Goal: Find contact information: Find contact information

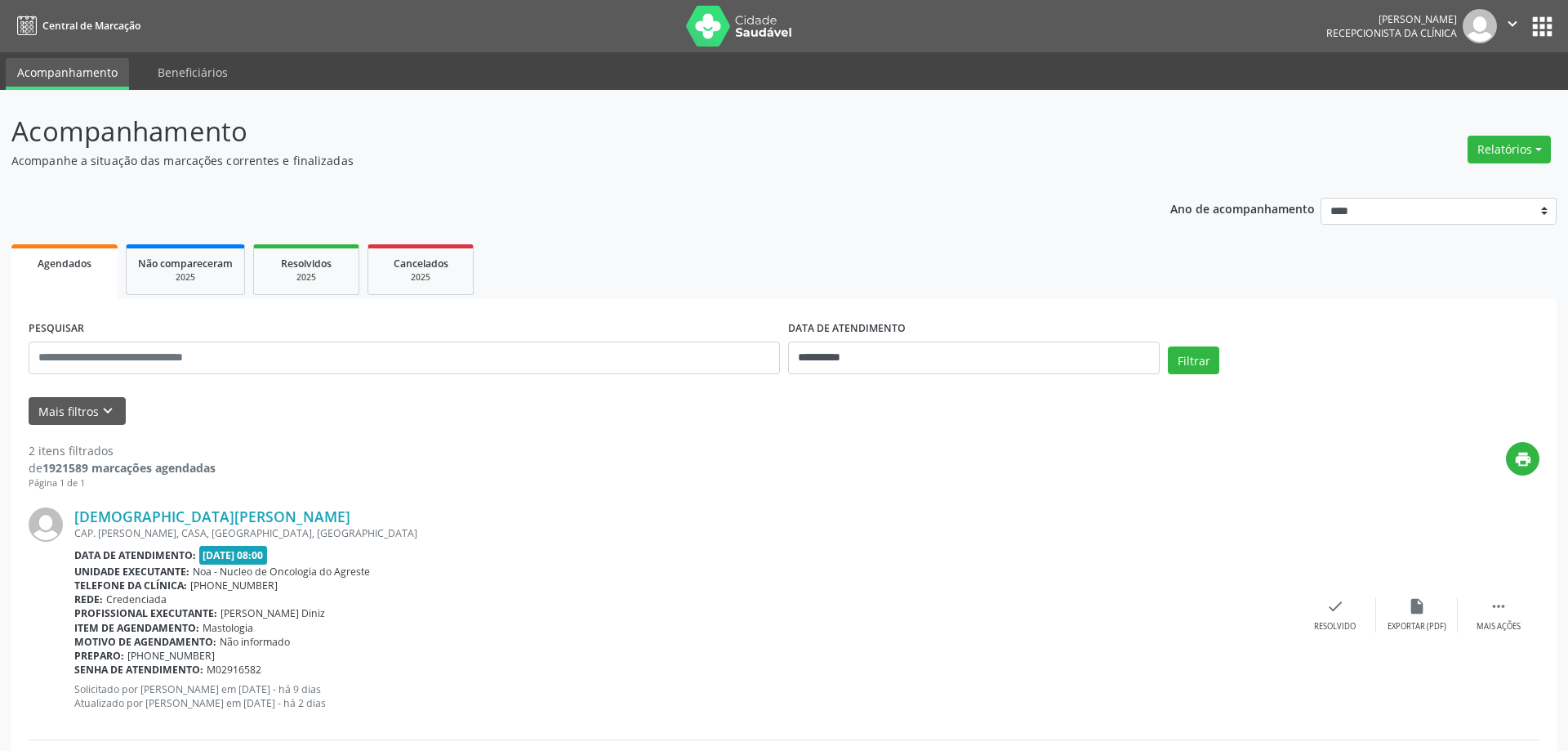
select select "*"
click at [917, 353] on input "**********" at bounding box center [966, 357] width 368 height 33
click at [841, 511] on span "15" at bounding box center [836, 508] width 32 height 32
type input "**********"
click at [880, 505] on span "16" at bounding box center [871, 508] width 32 height 32
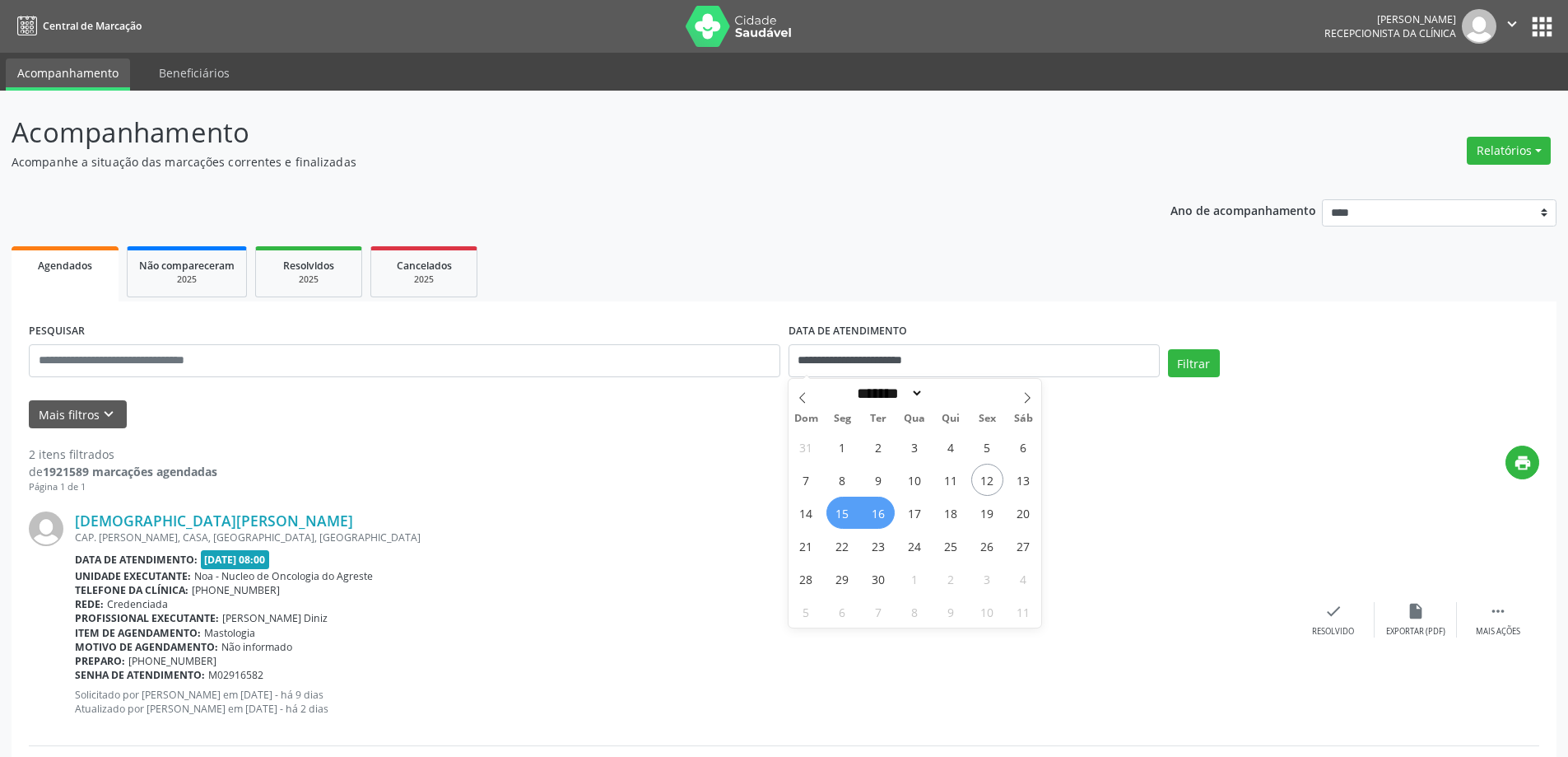
select select "*"
click at [1201, 362] on button "Filtrar" at bounding box center [1193, 363] width 52 height 28
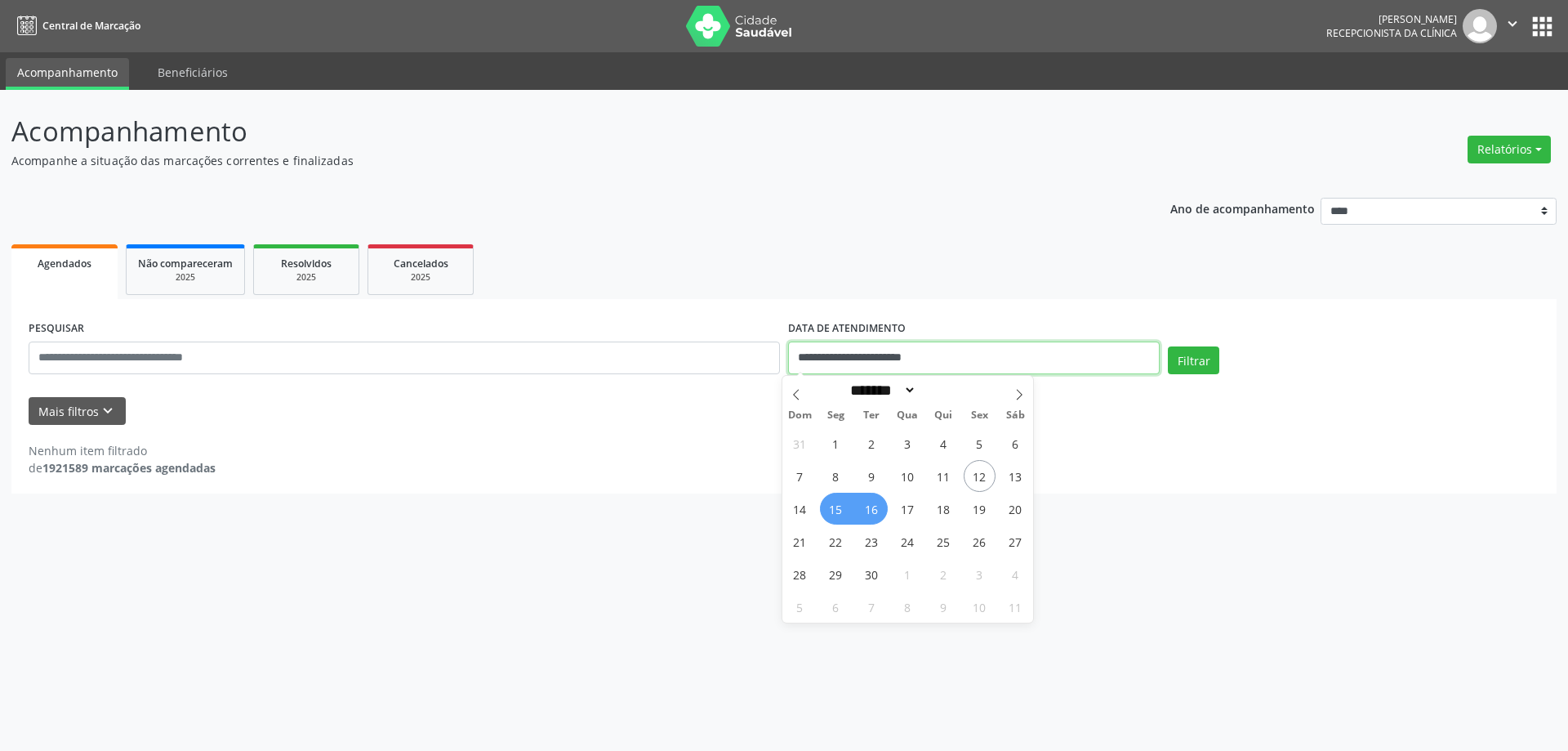
click at [997, 351] on input "**********" at bounding box center [974, 357] width 372 height 33
click at [1092, 438] on div "Nenhum item filtrado de 1921589 marcações agendadas" at bounding box center [784, 450] width 1511 height 51
click at [47, 416] on button "Mais filtros keyboard_arrow_down" at bounding box center [77, 411] width 97 height 29
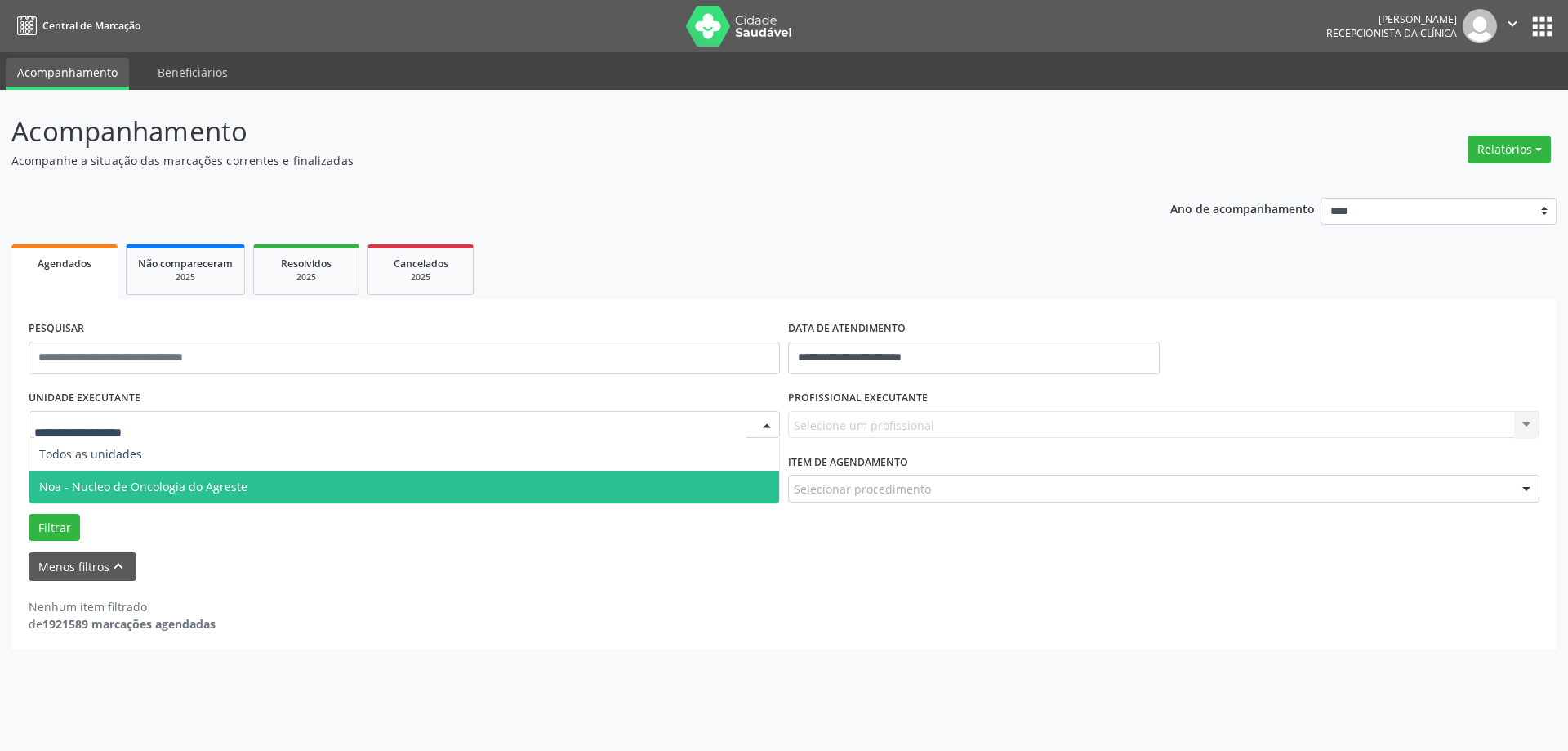
click at [97, 482] on span "Noa - Nucleo de Oncologia do Agreste" at bounding box center [143, 487] width 208 height 16
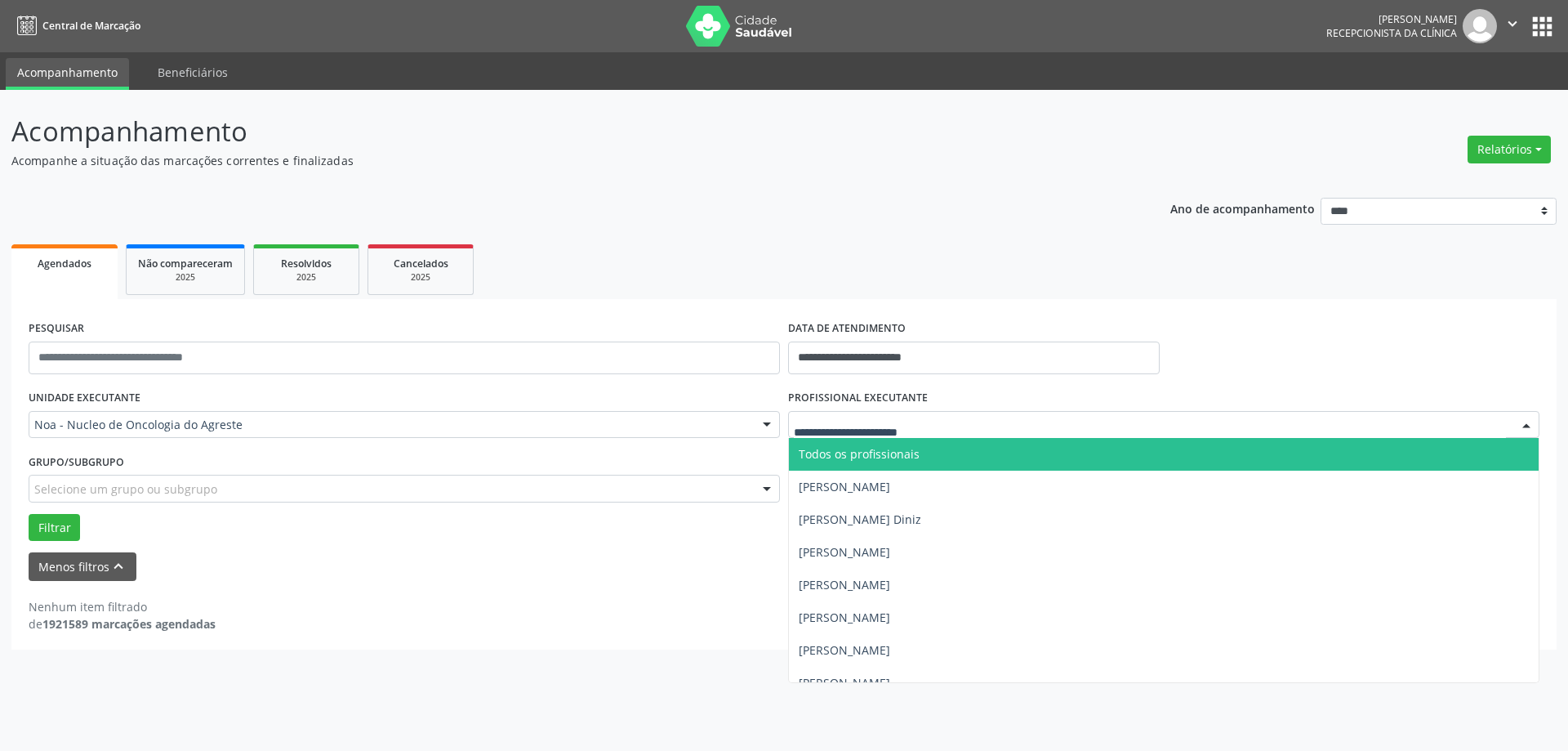
click at [945, 419] on div at bounding box center [1163, 424] width 751 height 28
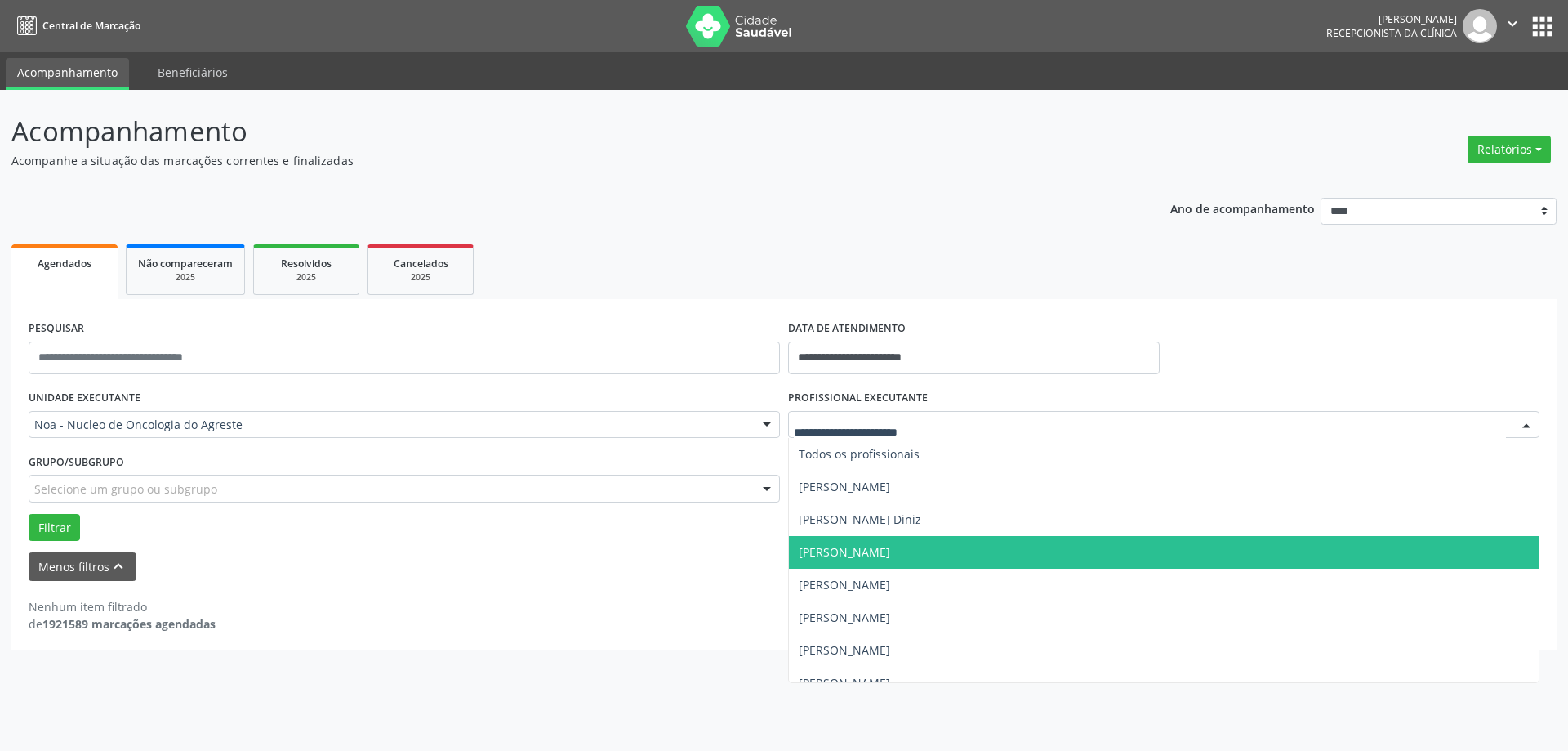
click at [885, 557] on span "[PERSON_NAME]" at bounding box center [844, 552] width 92 height 16
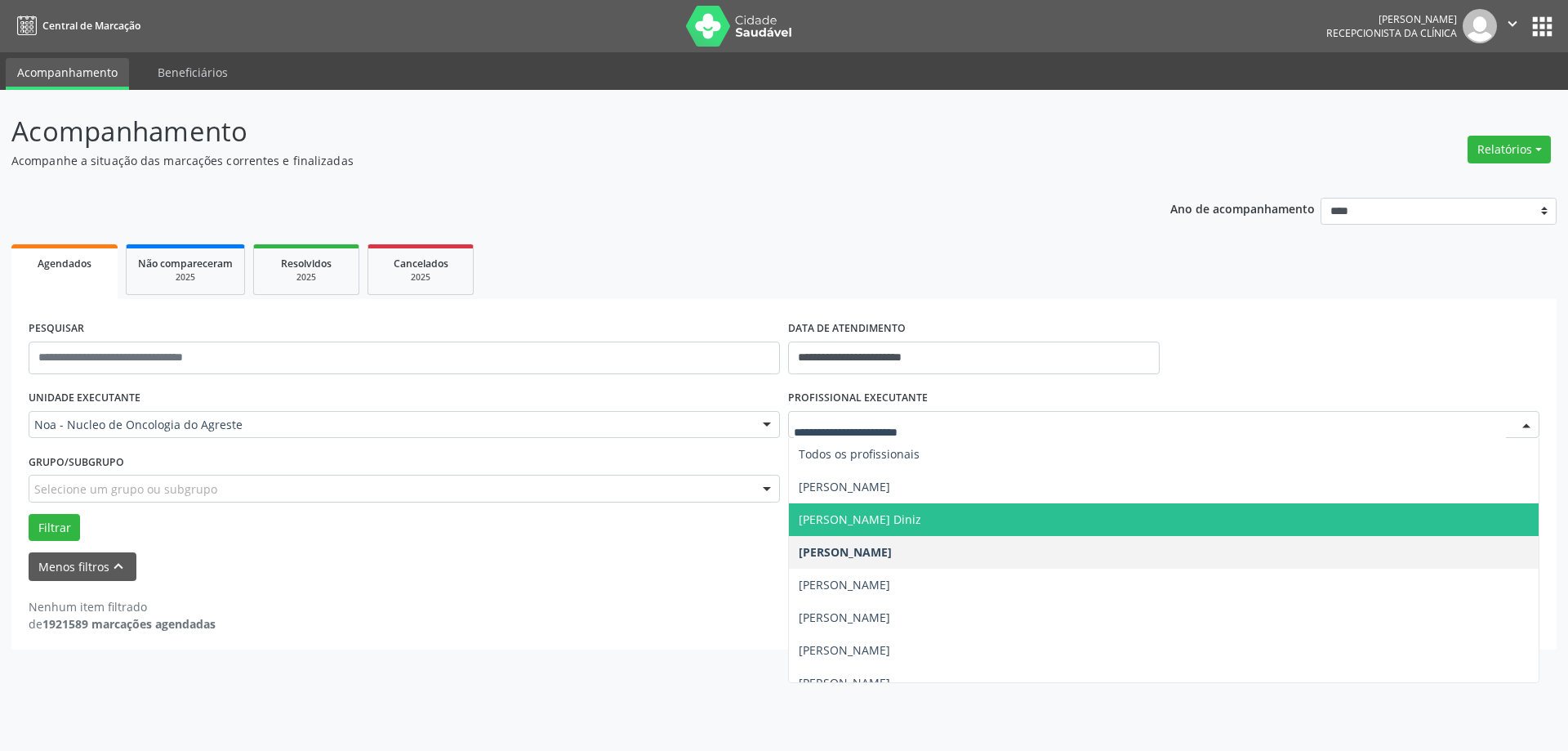
click at [917, 507] on span "[PERSON_NAME] Diniz" at bounding box center [1163, 519] width 750 height 33
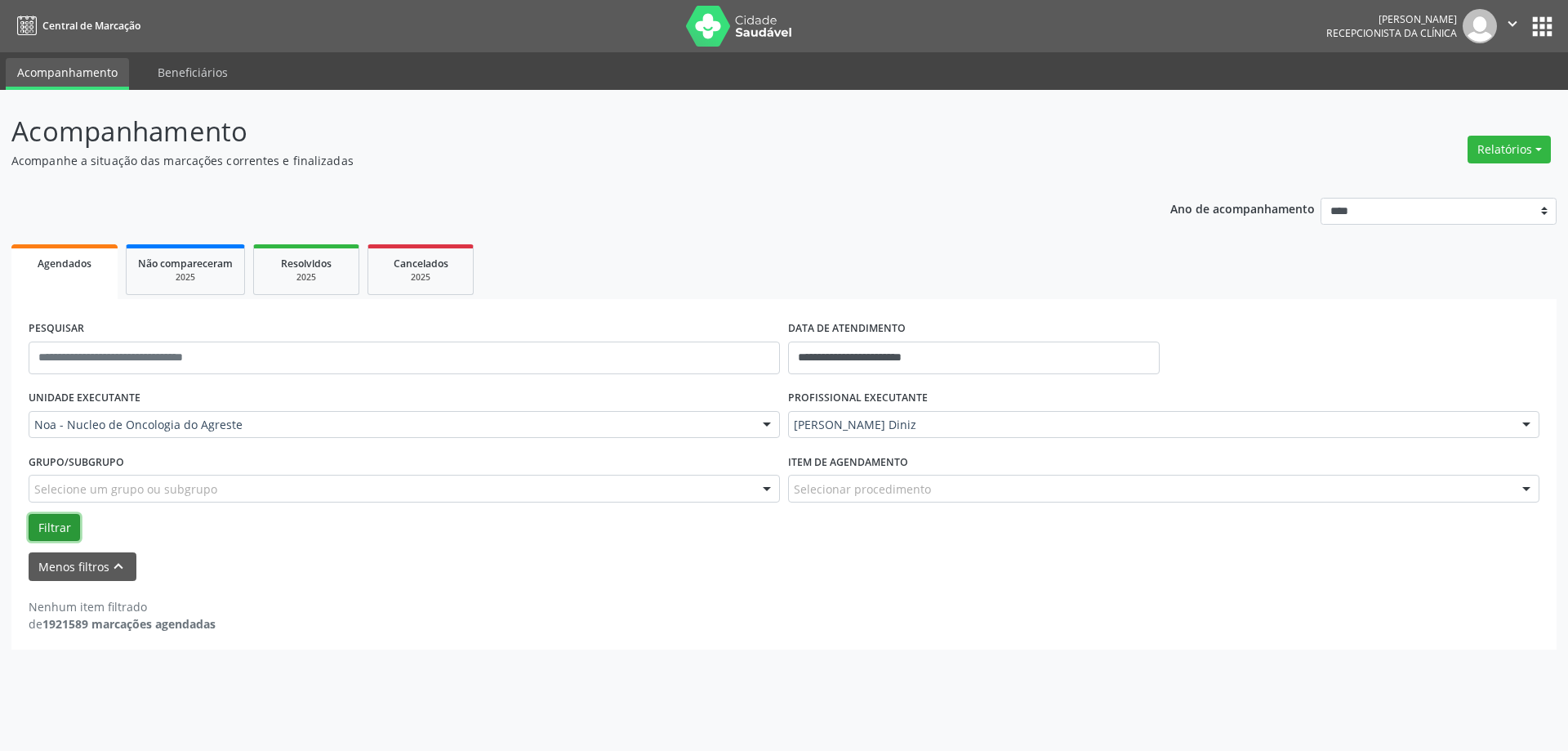
click at [48, 525] on button "Filtrar" at bounding box center [54, 528] width 51 height 28
click at [66, 532] on button "Filtrar" at bounding box center [54, 528] width 51 height 28
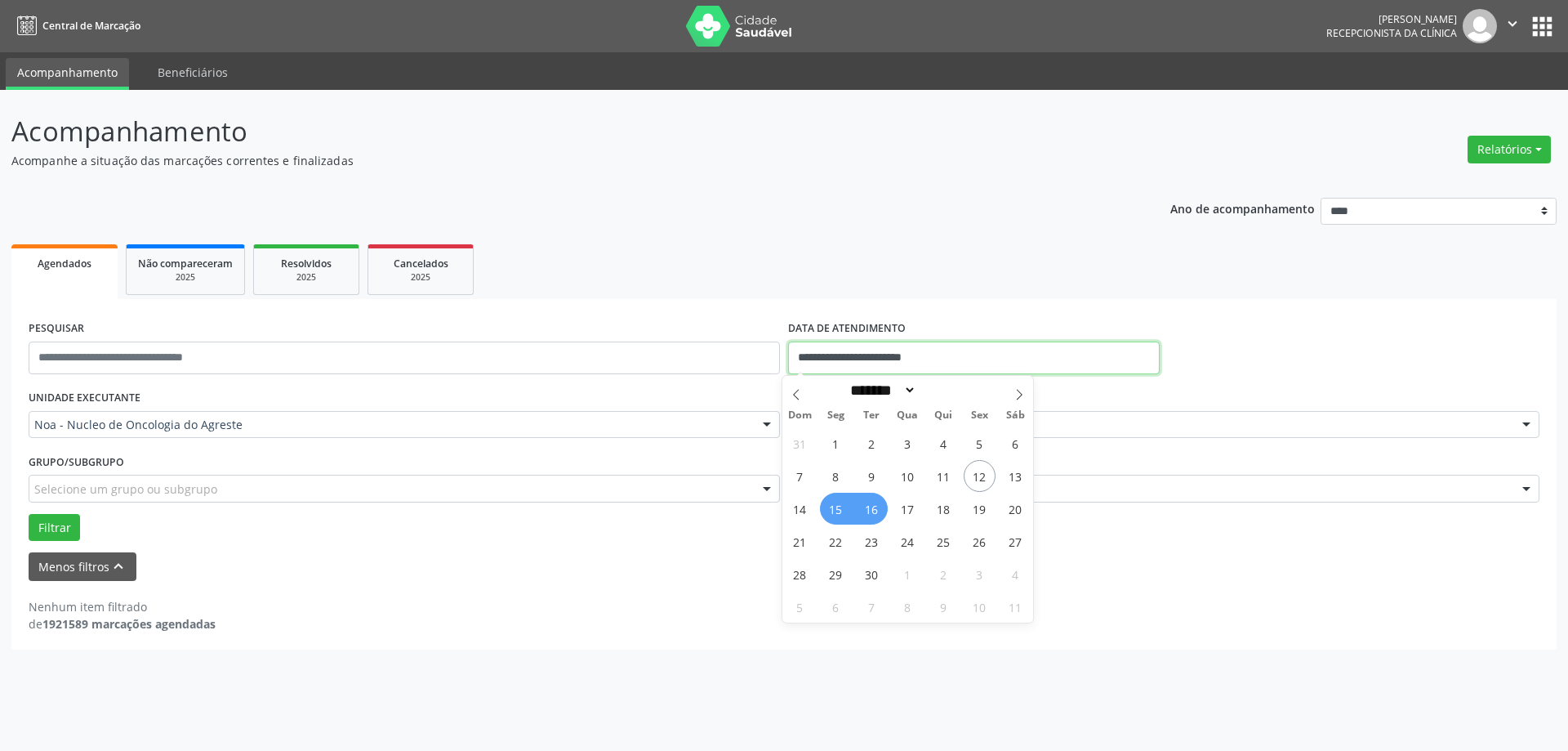
click at [950, 360] on input "**********" at bounding box center [974, 357] width 372 height 33
click at [748, 576] on div "Menos filtros keyboard_arrow_up" at bounding box center [784, 565] width 1519 height 29
click at [963, 362] on input "**********" at bounding box center [974, 357] width 372 height 33
click at [909, 504] on span "17" at bounding box center [908, 508] width 32 height 32
type input "**********"
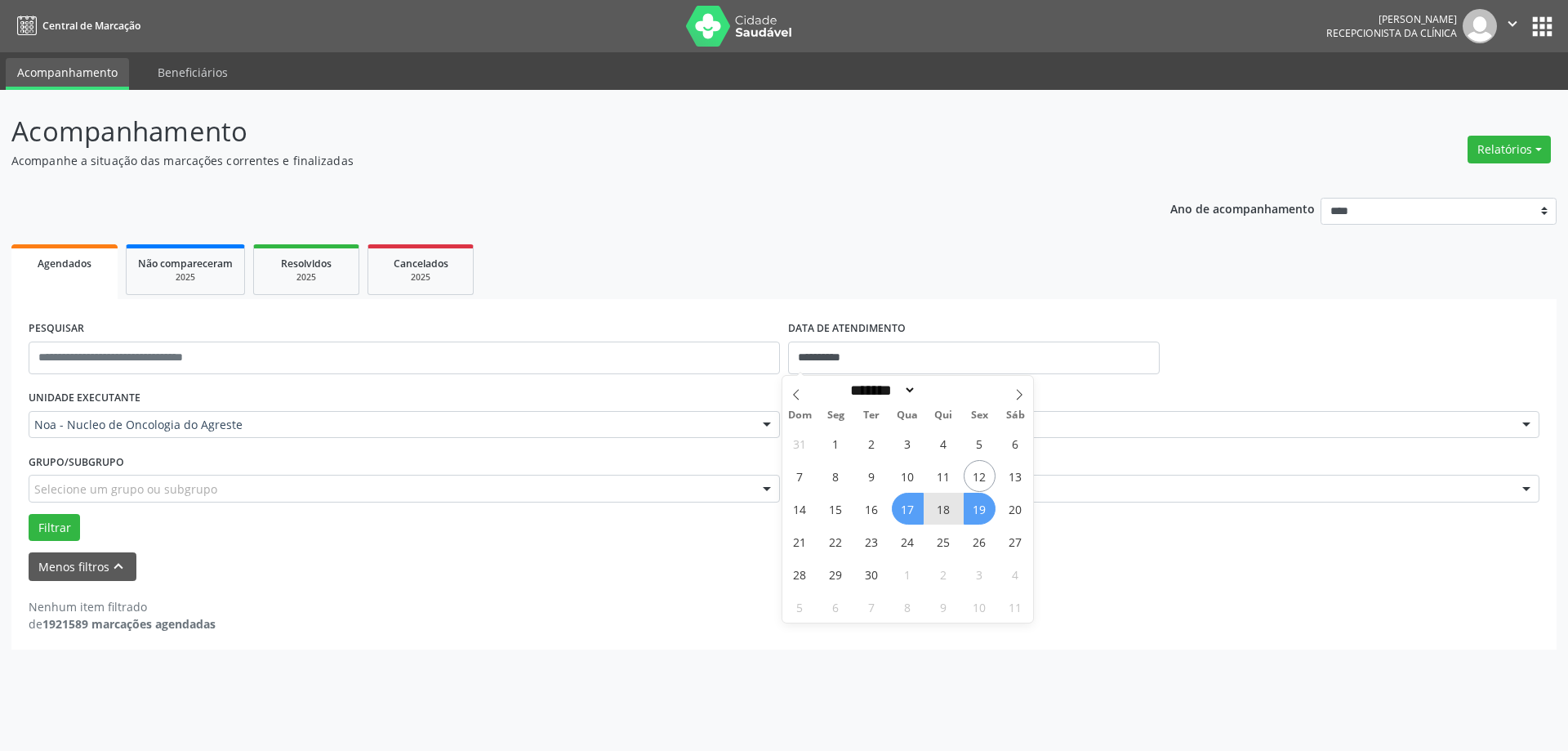
click at [976, 499] on span "19" at bounding box center [980, 508] width 32 height 32
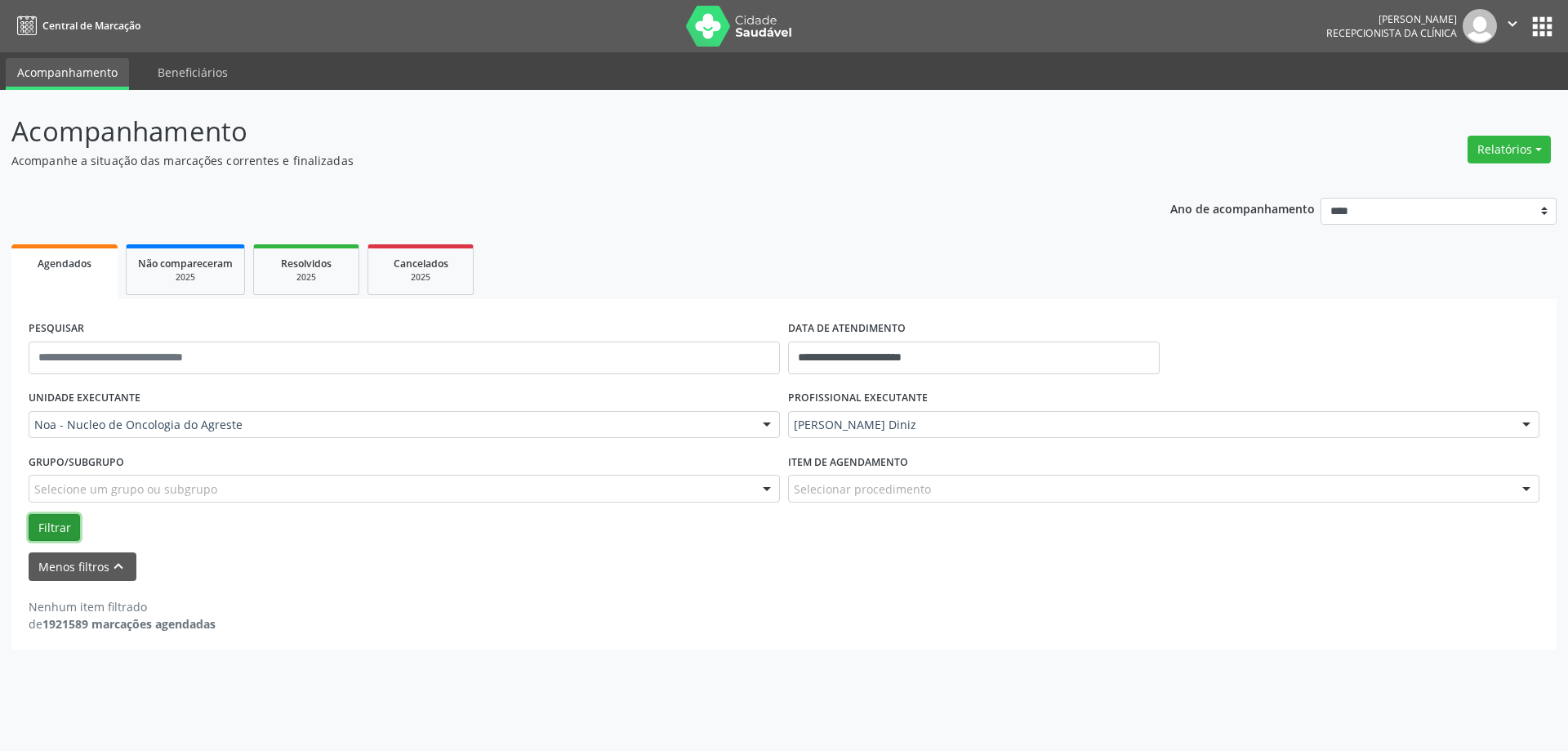
click at [36, 525] on button "Filtrar" at bounding box center [54, 528] width 51 height 28
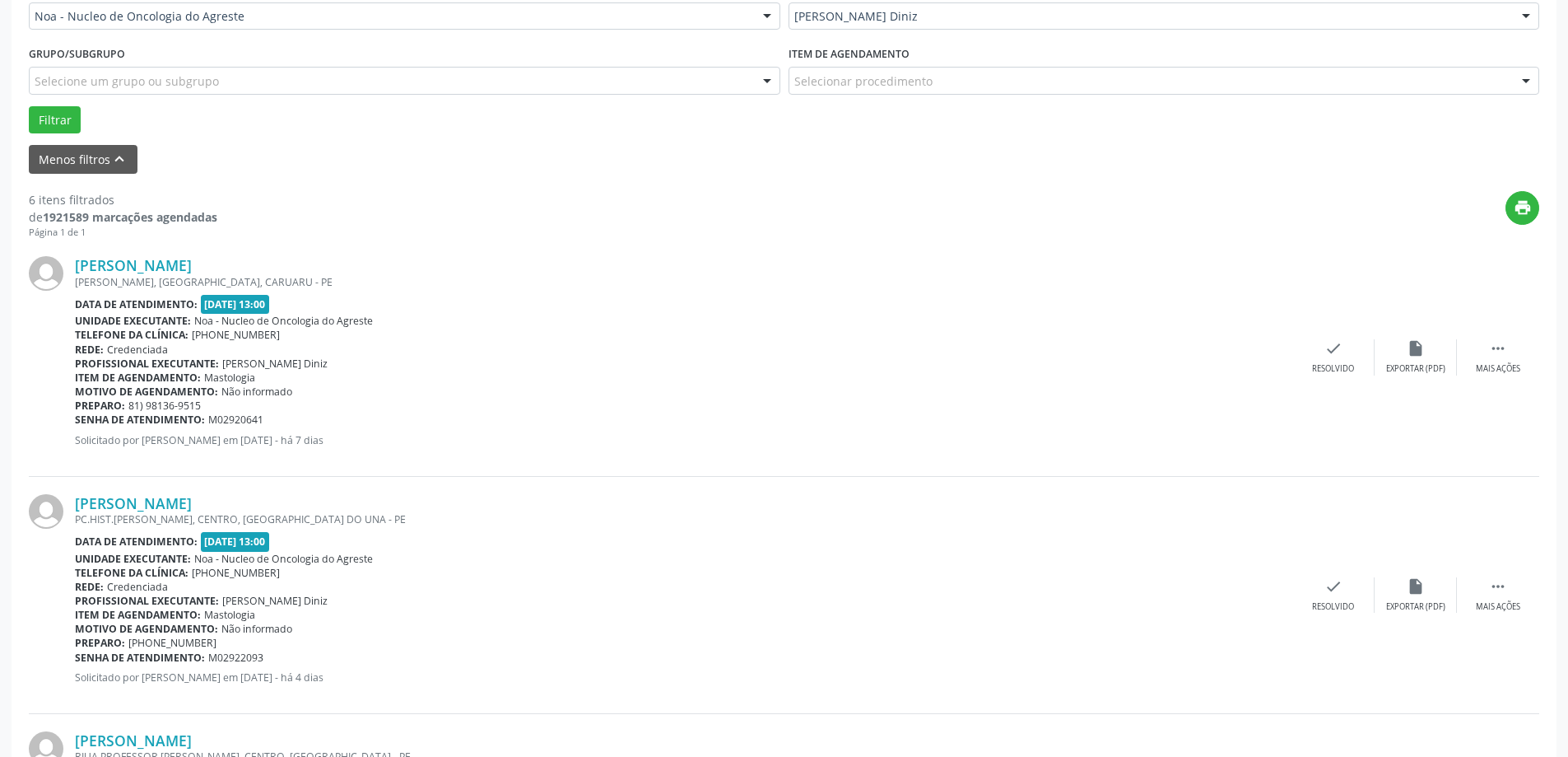
scroll to position [576, 0]
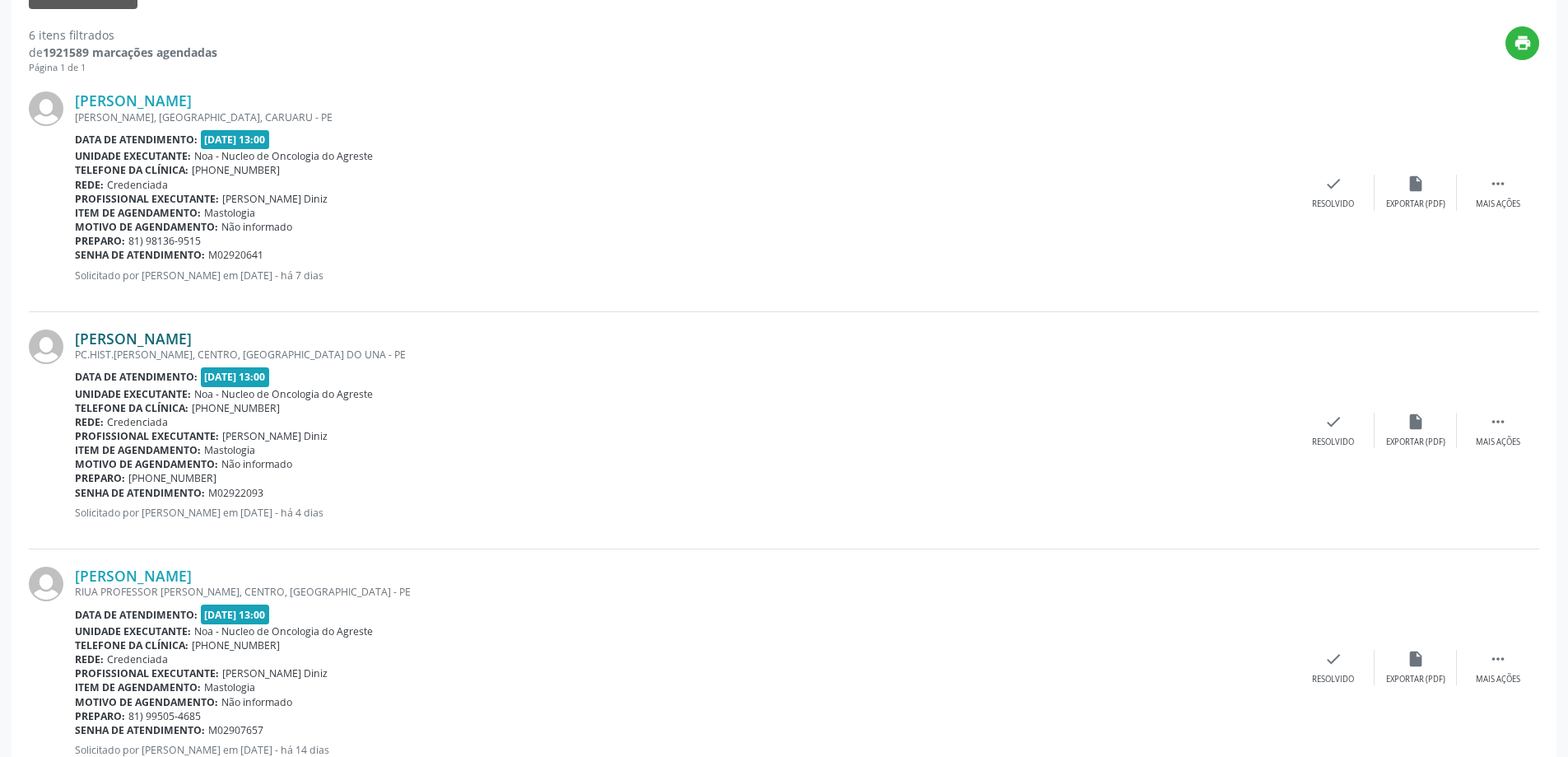
click at [192, 334] on link "[PERSON_NAME]" at bounding box center [133, 338] width 117 height 18
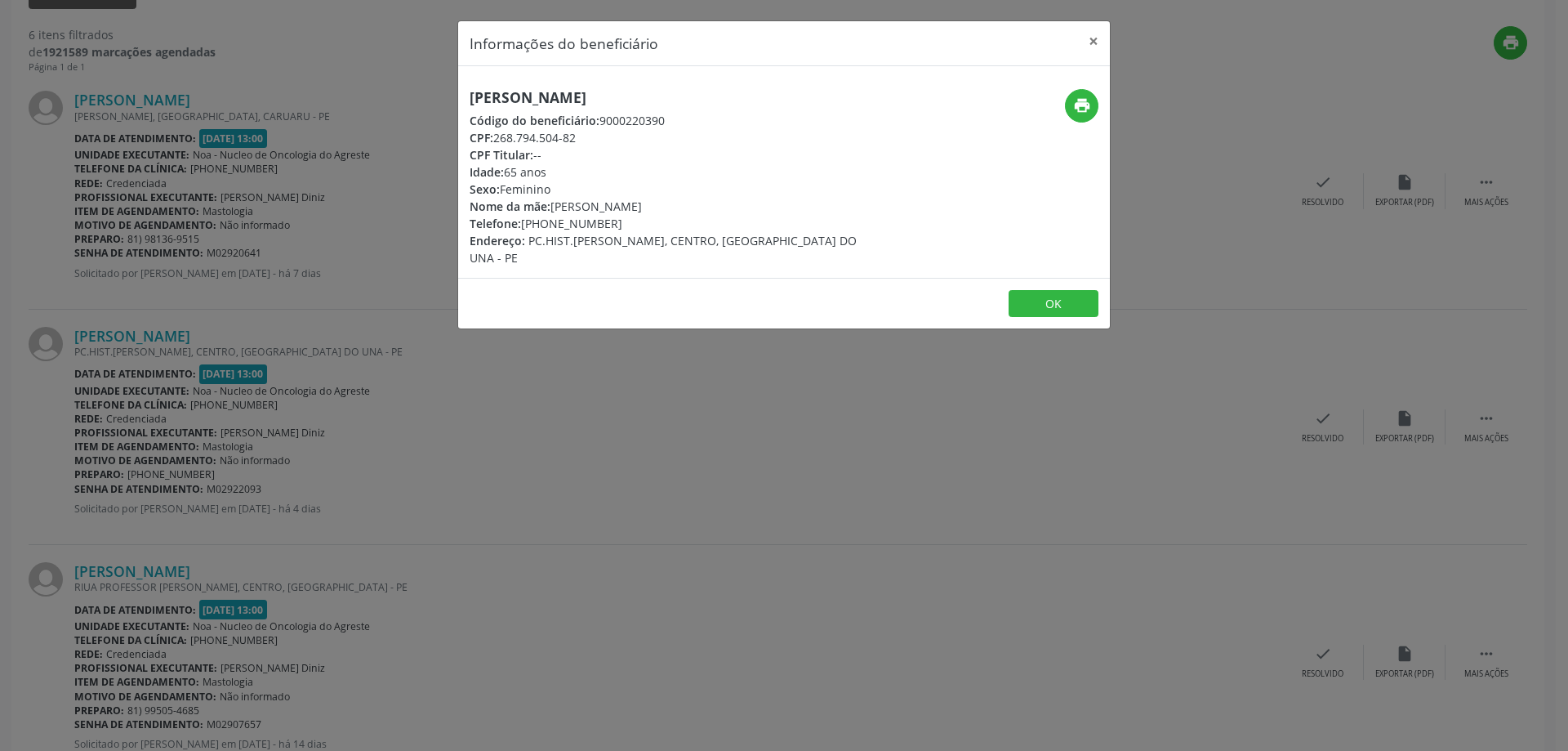
drag, startPoint x: 458, startPoint y: 91, endPoint x: 837, endPoint y: 81, distance: 379.1
click at [837, 81] on div "[PERSON_NAME] Código do beneficiário: 9000220390 CPF: 268.794.504-82 CPF Titula…" at bounding box center [784, 172] width 651 height 211
copy h5 "[PERSON_NAME]"
click at [1090, 40] on button "×" at bounding box center [1093, 41] width 33 height 40
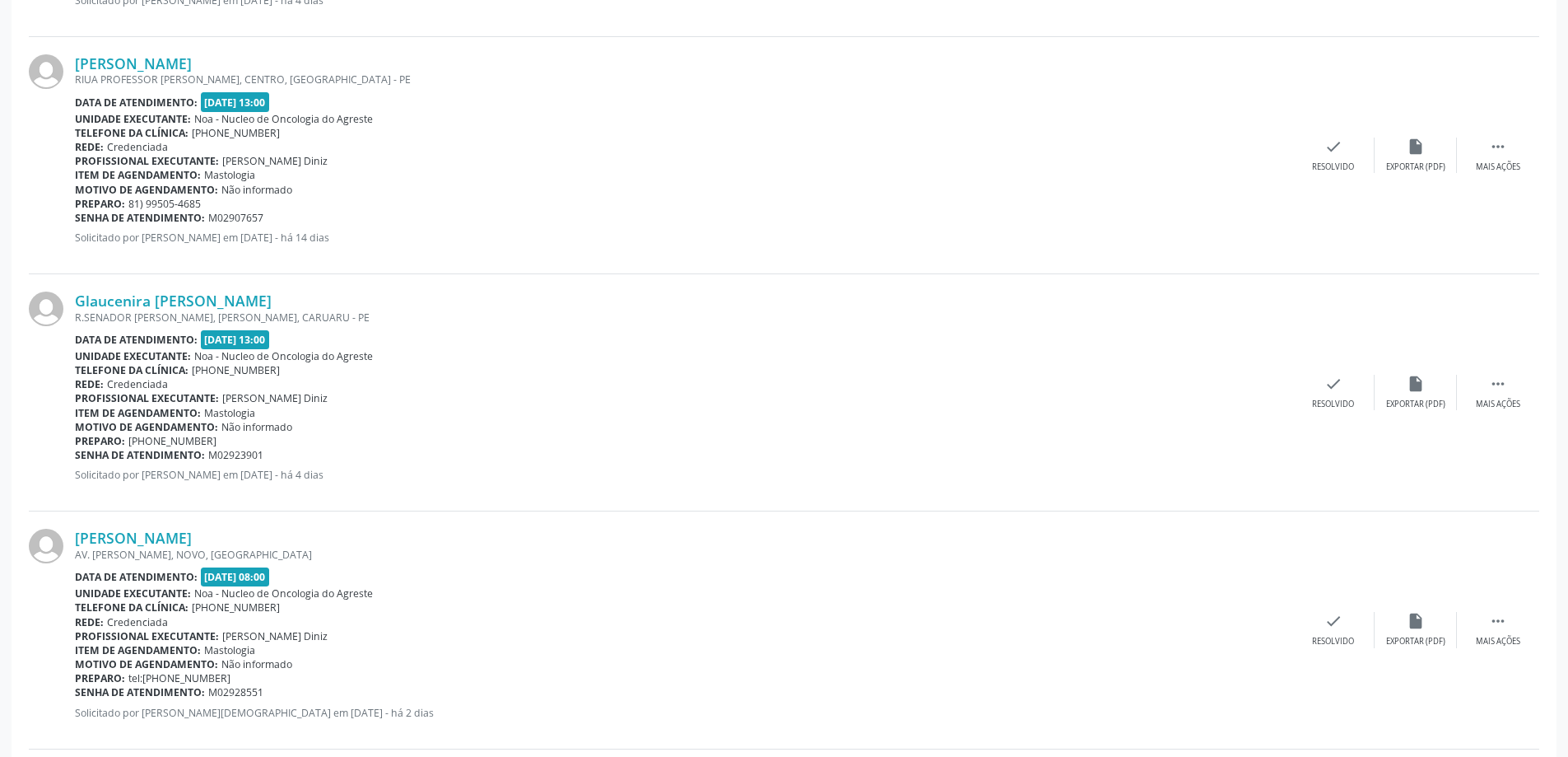
scroll to position [988, 0]
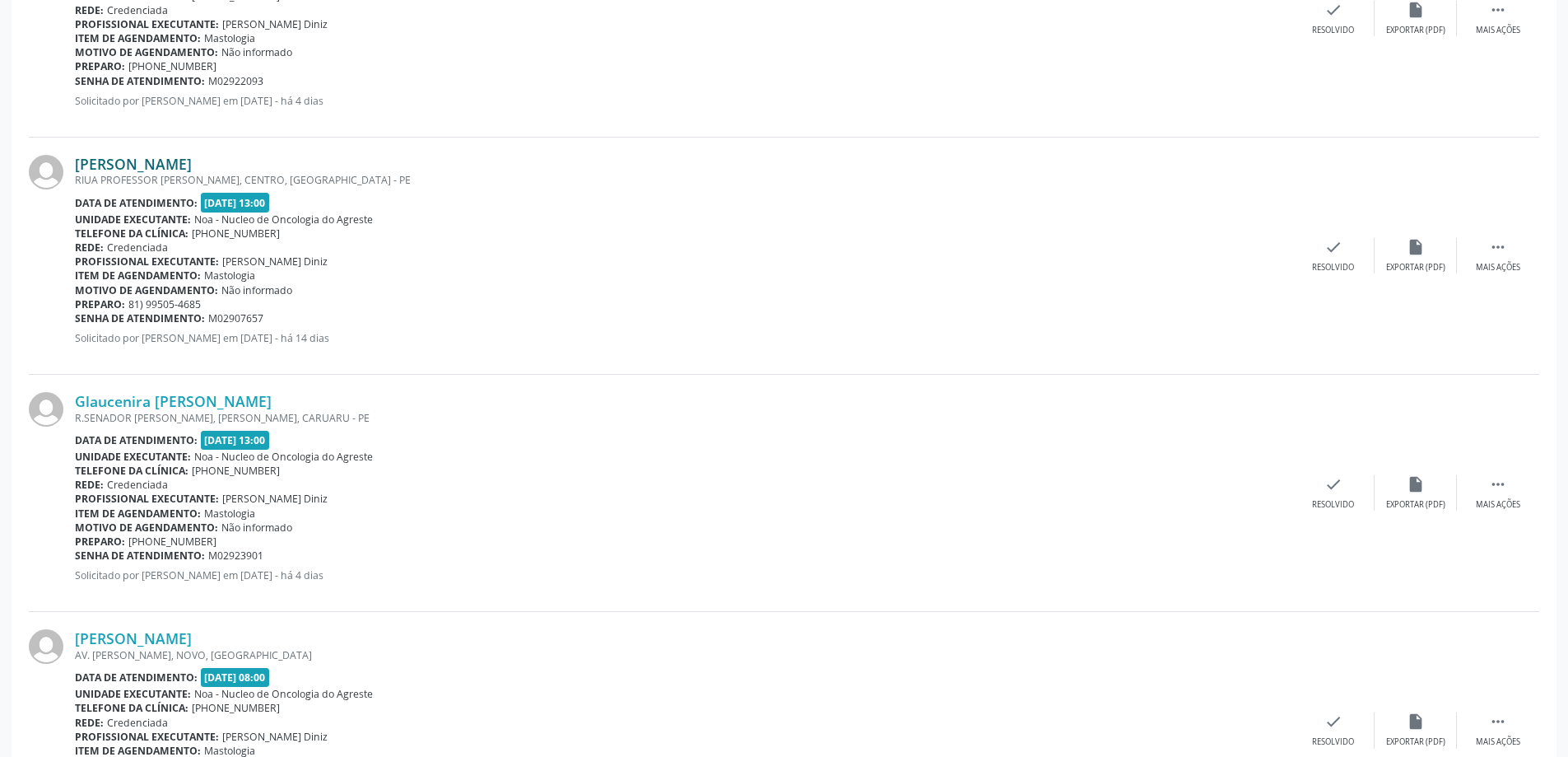
click at [187, 164] on link "[PERSON_NAME]" at bounding box center [133, 164] width 117 height 18
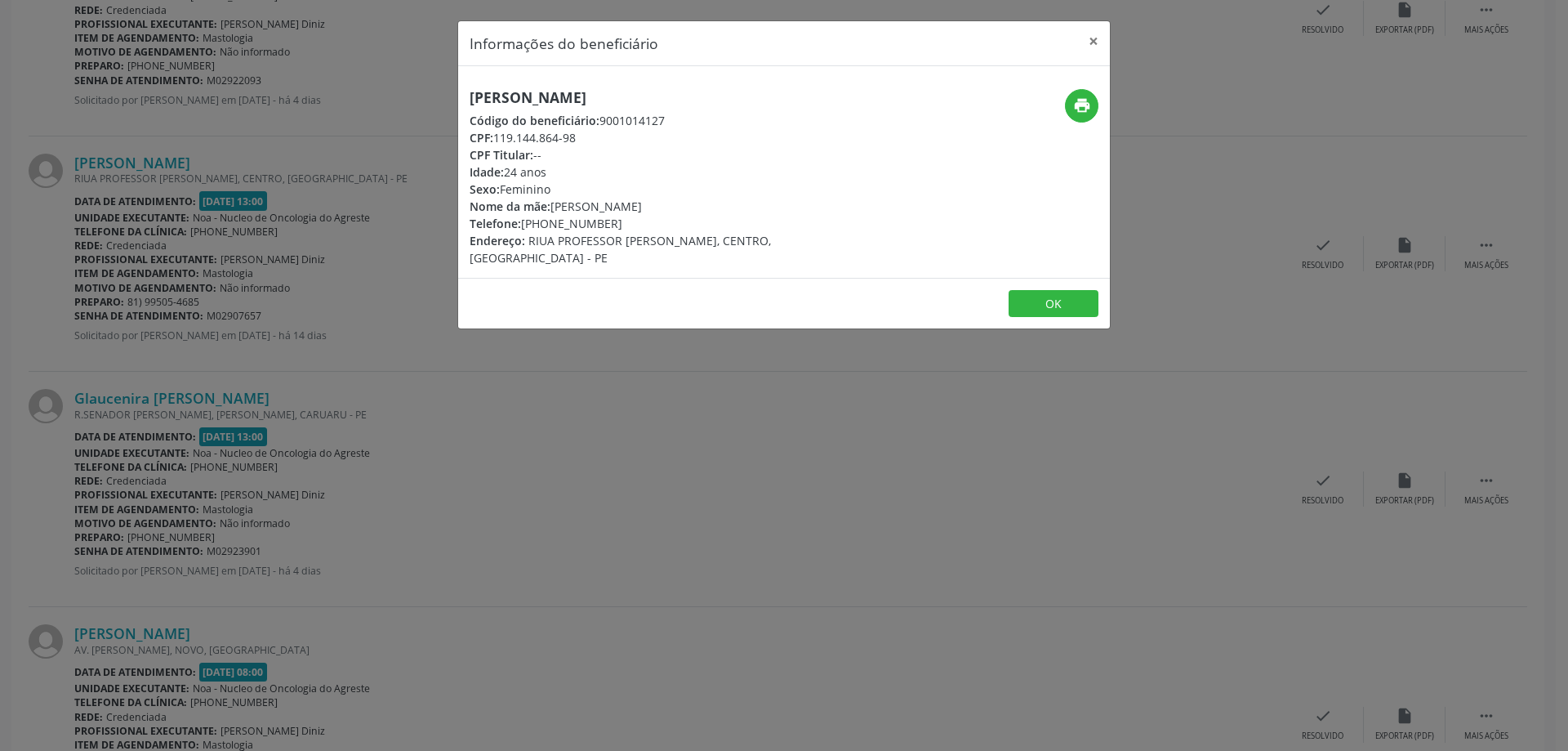
drag, startPoint x: 467, startPoint y: 88, endPoint x: 840, endPoint y: 93, distance: 373.0
click at [840, 93] on div "[PERSON_NAME] Código do beneficiário: 9001014127 CPF: 119.144.864-98 CPF Titula…" at bounding box center [675, 178] width 434 height 178
copy h5 "[PERSON_NAME]"
drag, startPoint x: 548, startPoint y: 221, endPoint x: 576, endPoint y: 226, distance: 28.4
click at [576, 226] on div "Telefone: [PHONE_NUMBER]" at bounding box center [675, 223] width 411 height 17
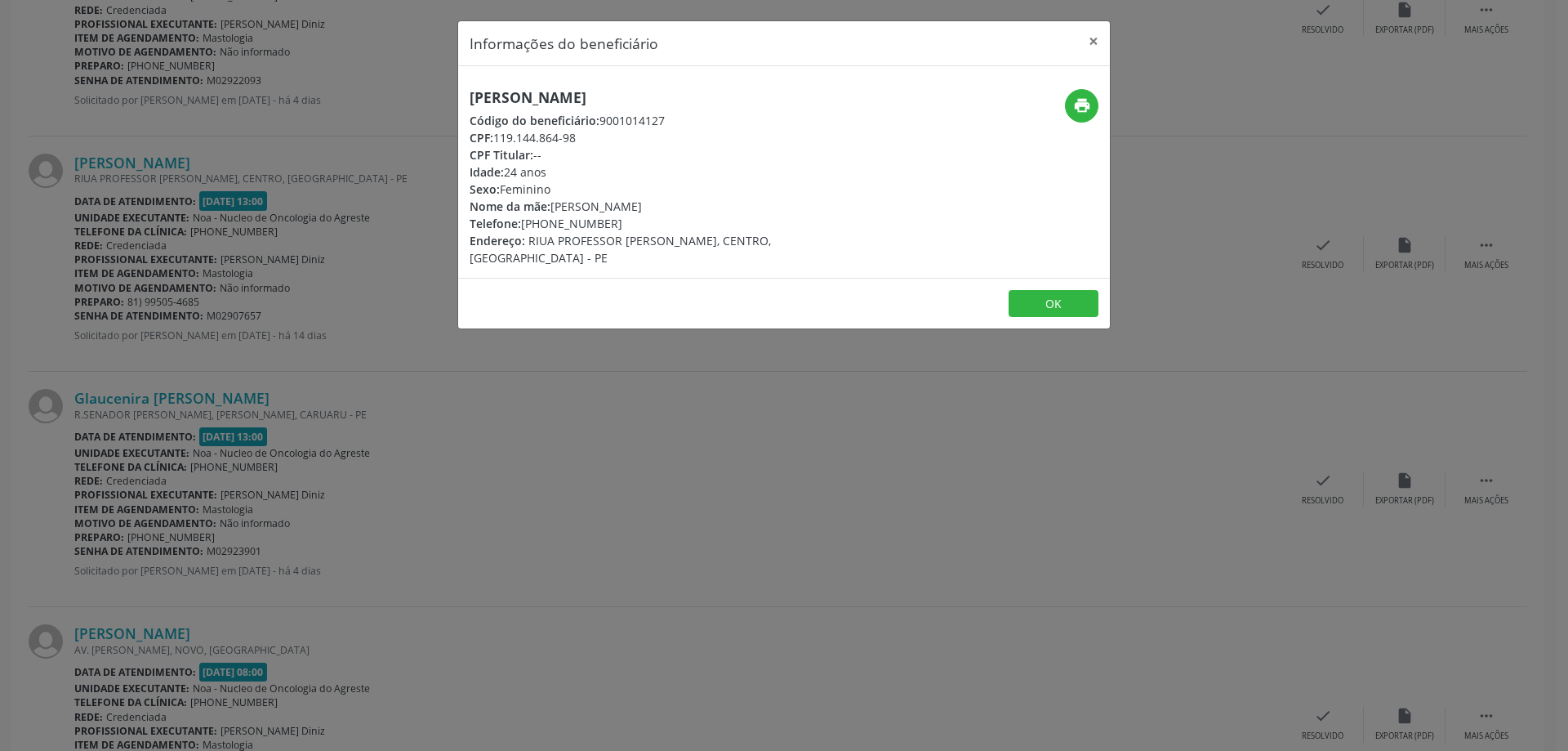
copy div "99505"
click at [1091, 38] on button "×" at bounding box center [1093, 41] width 33 height 40
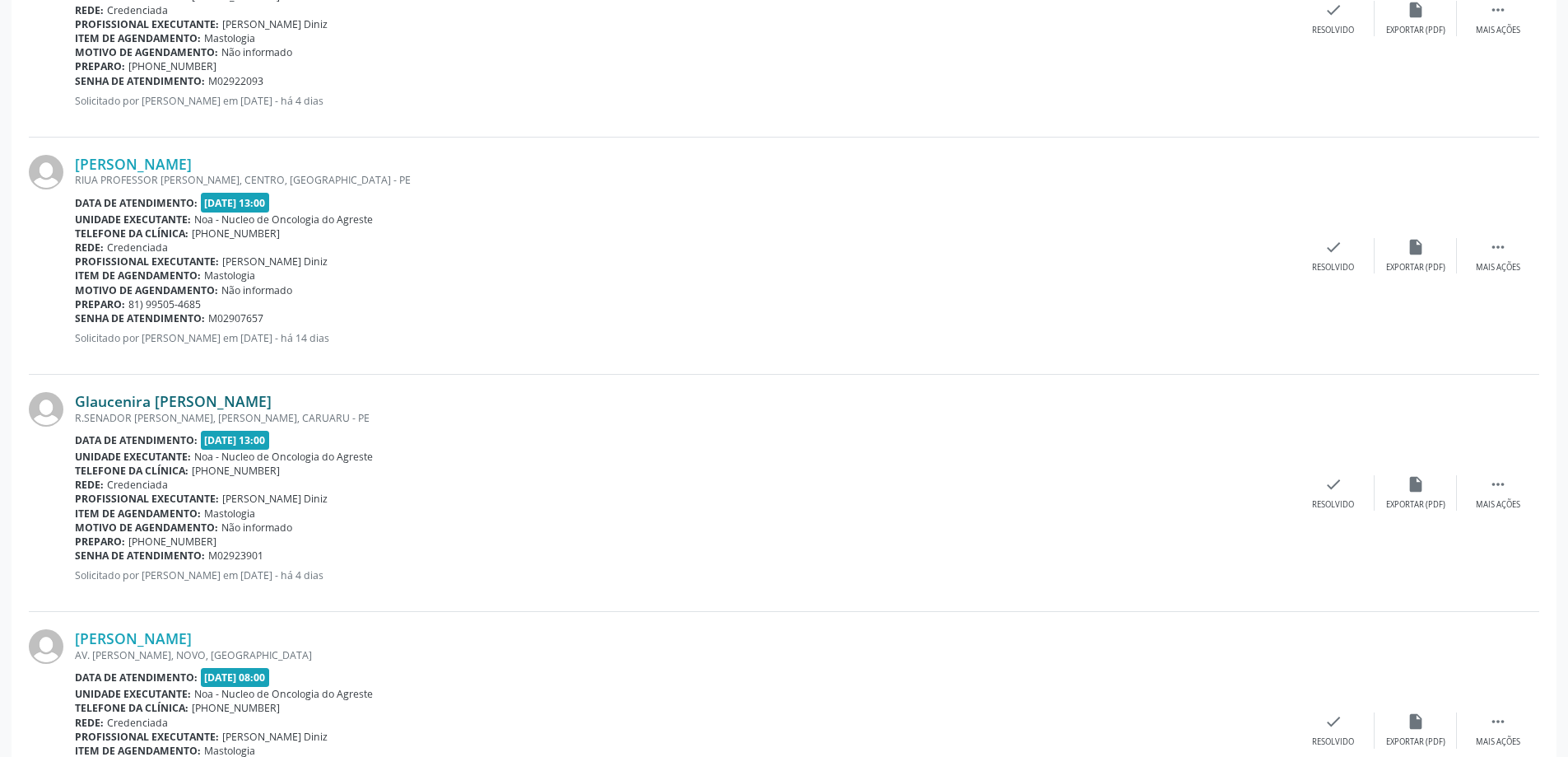
click at [199, 398] on link "Glaucenira [PERSON_NAME]" at bounding box center [173, 401] width 197 height 18
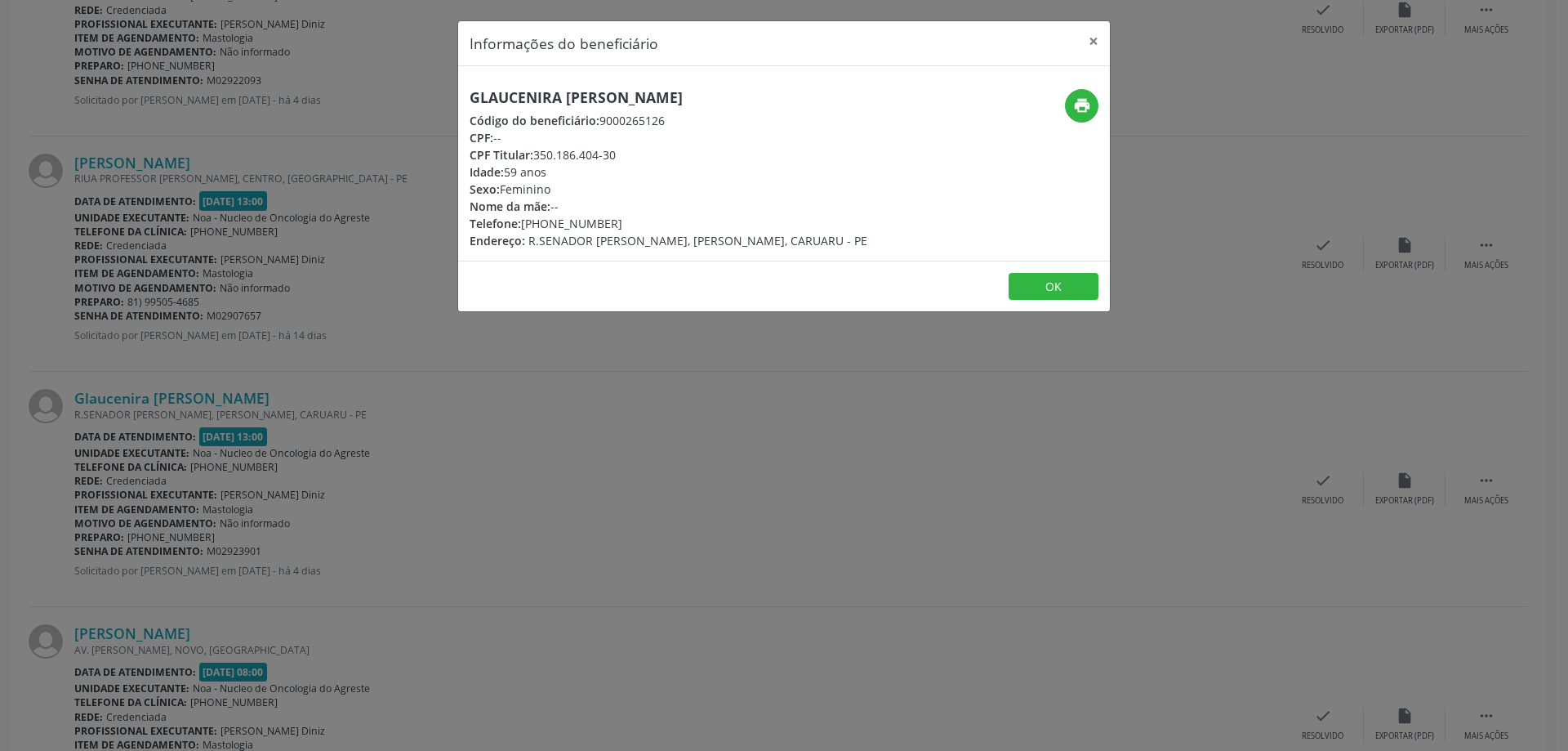
drag, startPoint x: 464, startPoint y: 94, endPoint x: 841, endPoint y: 93, distance: 377.0
click at [841, 93] on div "Glaucenira [PERSON_NAME] Código do beneficiário: 9000265126 CPF: -- CPF Titular…" at bounding box center [675, 169] width 434 height 160
copy h5 "Glaucenira [PERSON_NAME]"
click at [1087, 38] on button "×" at bounding box center [1093, 41] width 33 height 40
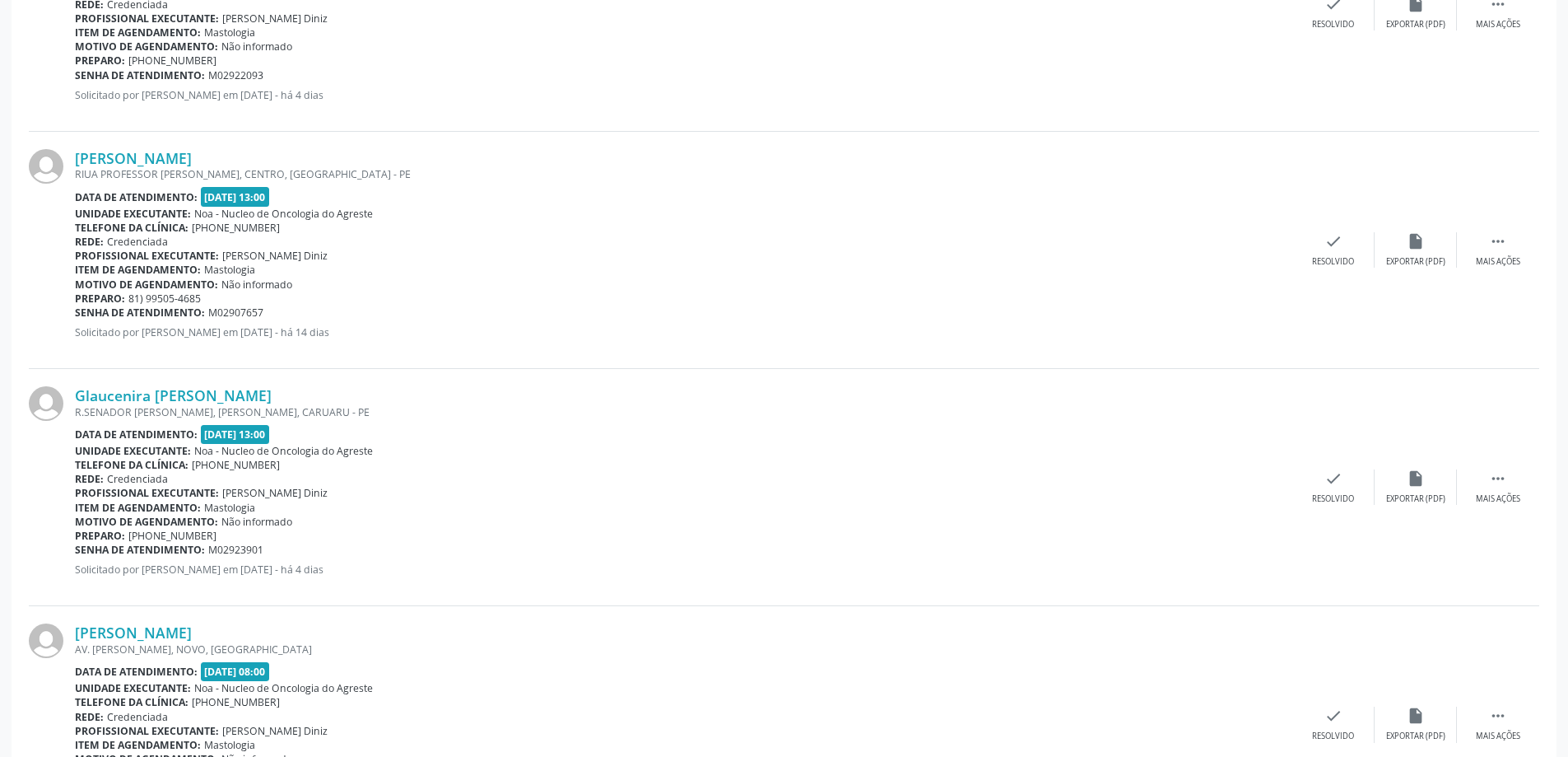
scroll to position [1346, 0]
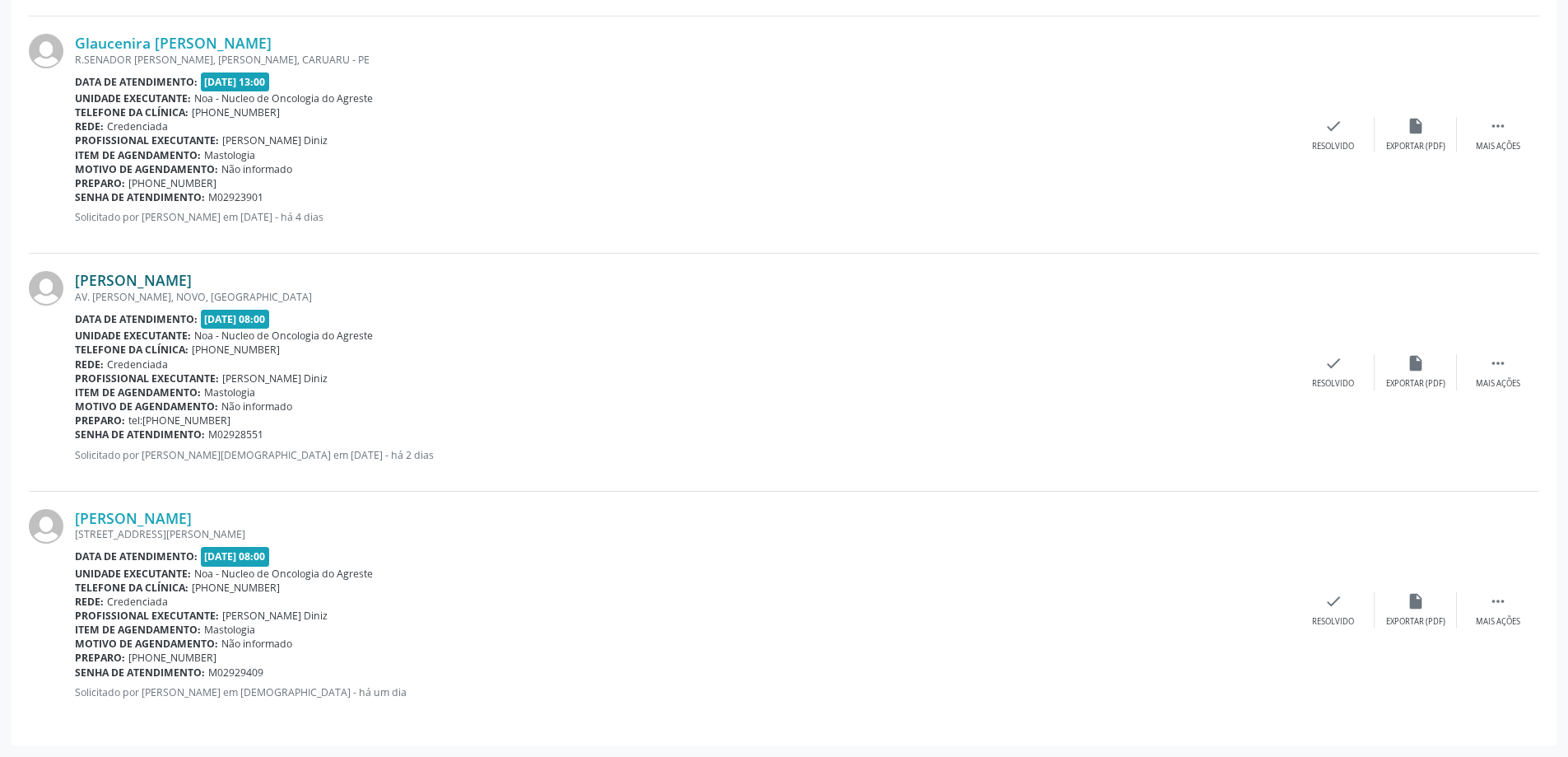
click at [192, 280] on link "[PERSON_NAME]" at bounding box center [133, 280] width 117 height 18
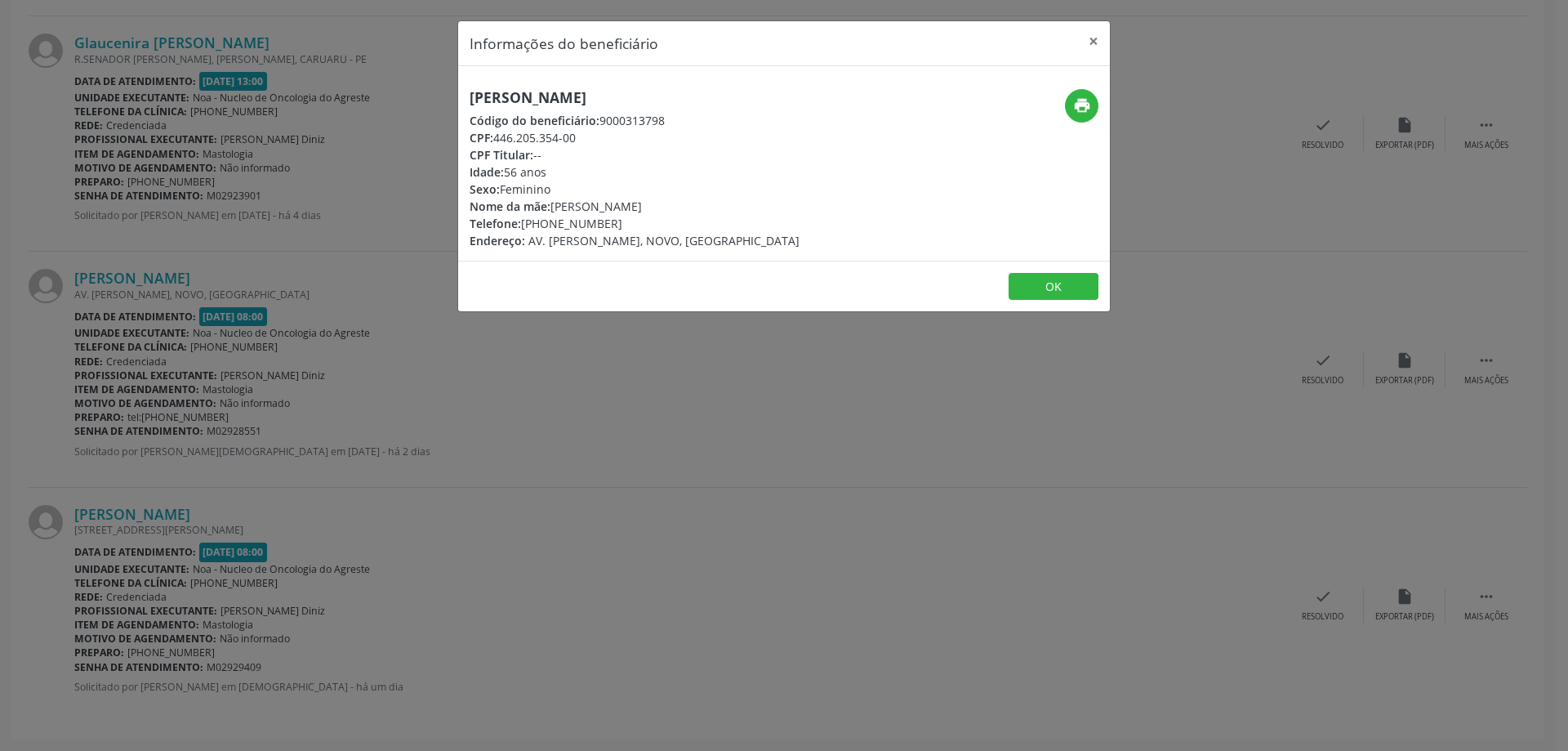
drag, startPoint x: 460, startPoint y: 97, endPoint x: 799, endPoint y: 106, distance: 339.1
click at [799, 106] on div "[PERSON_NAME] Código do beneficiário: 9000313798 CPF: 446.205.354-00 CPF Titula…" at bounding box center [675, 169] width 434 height 160
copy h5 "[PERSON_NAME]"
click at [1091, 43] on button "×" at bounding box center [1093, 41] width 33 height 40
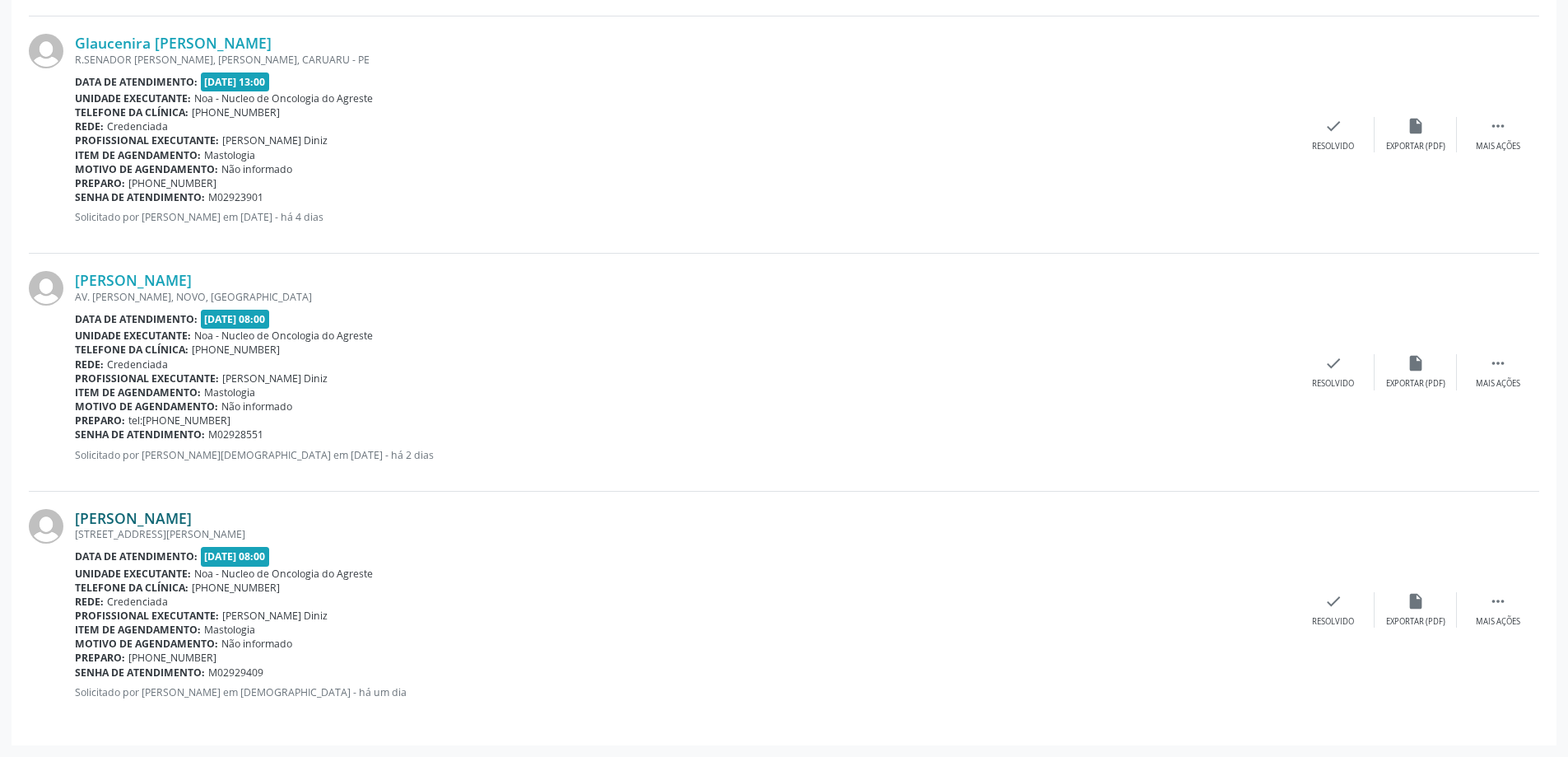
click at [192, 518] on link "[PERSON_NAME]" at bounding box center [133, 517] width 117 height 18
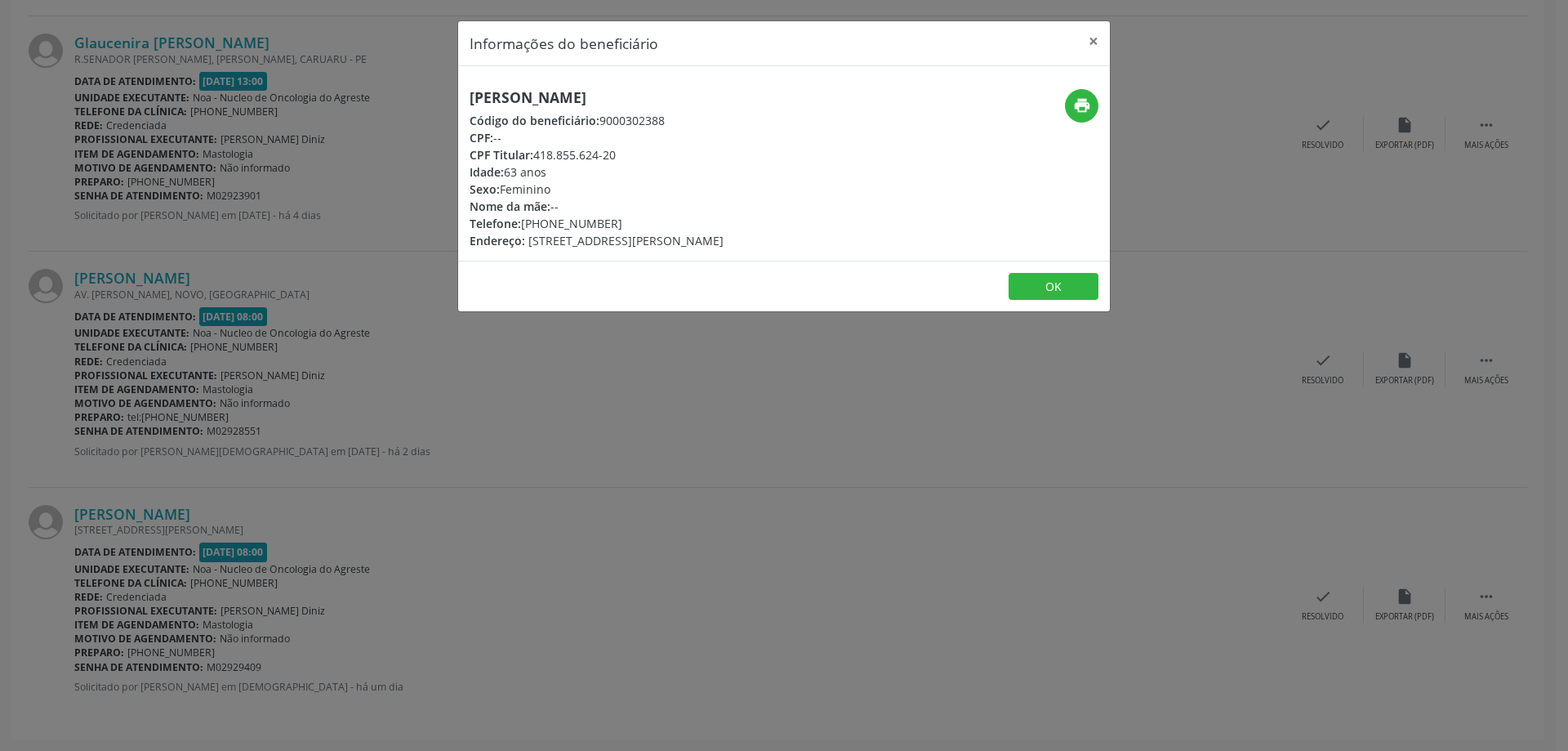
drag, startPoint x: 468, startPoint y: 105, endPoint x: 742, endPoint y: 97, distance: 274.1
click at [742, 97] on div "[PERSON_NAME] Código do beneficiário: 9000302388 CPF: -- CPF Titular: 418.855.6…" at bounding box center [675, 169] width 434 height 160
copy h5 "[PERSON_NAME]"
click at [1087, 45] on button "×" at bounding box center [1093, 41] width 33 height 40
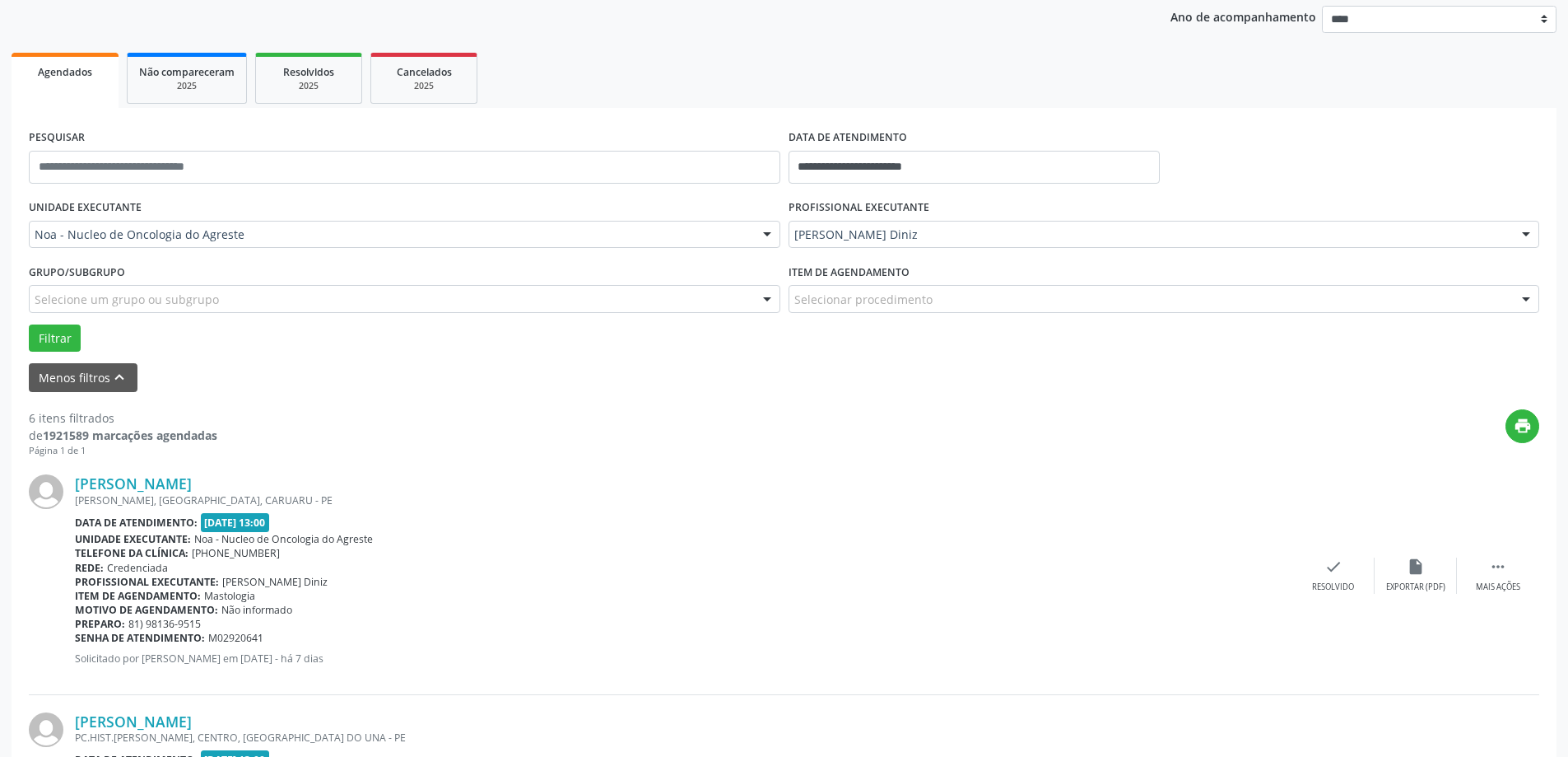
scroll to position [0, 0]
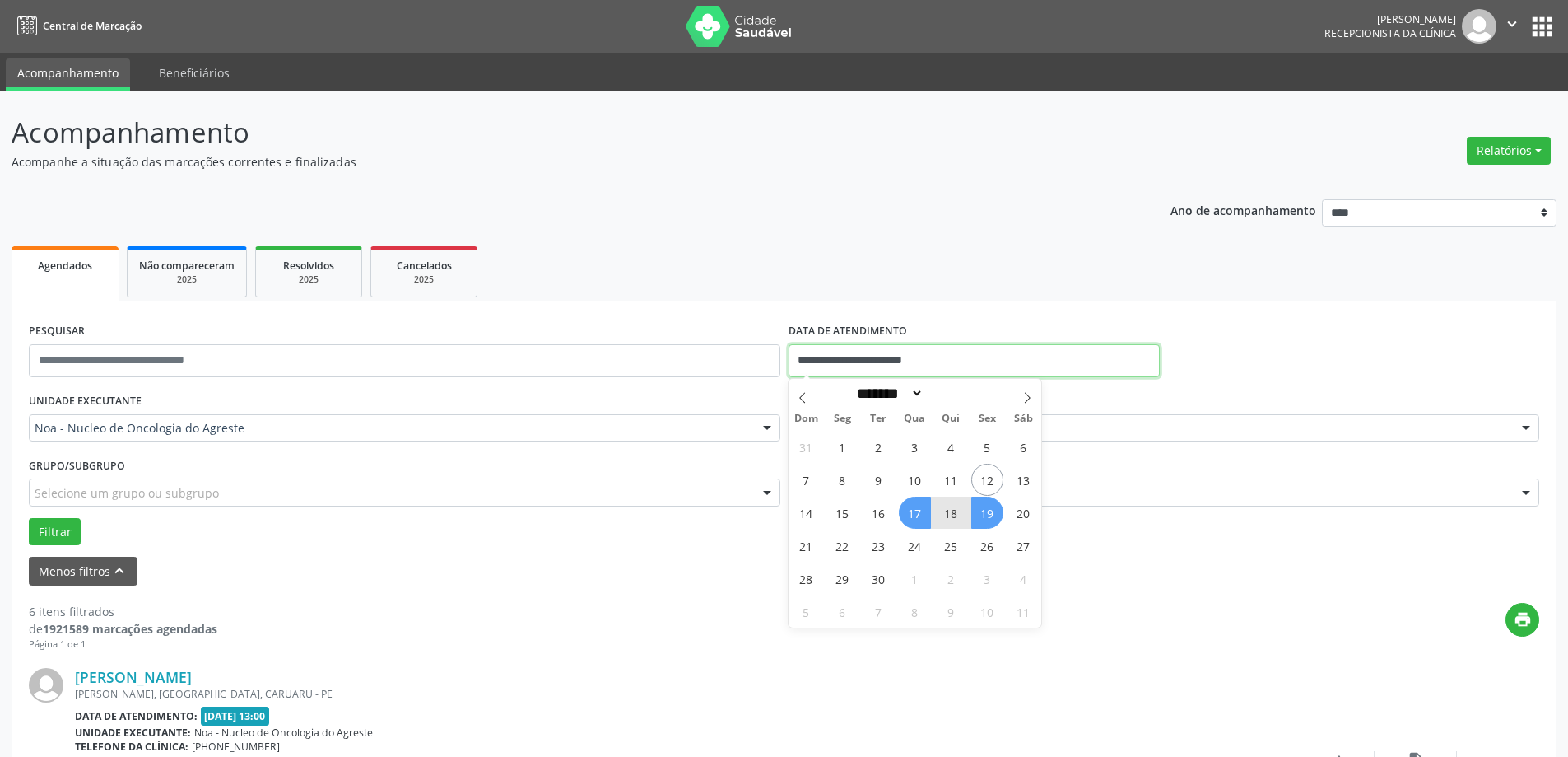
click at [954, 363] on input "**********" at bounding box center [973, 360] width 371 height 33
click at [842, 550] on span "22" at bounding box center [842, 545] width 32 height 32
type input "**********"
click at [993, 547] on span "26" at bounding box center [987, 545] width 32 height 32
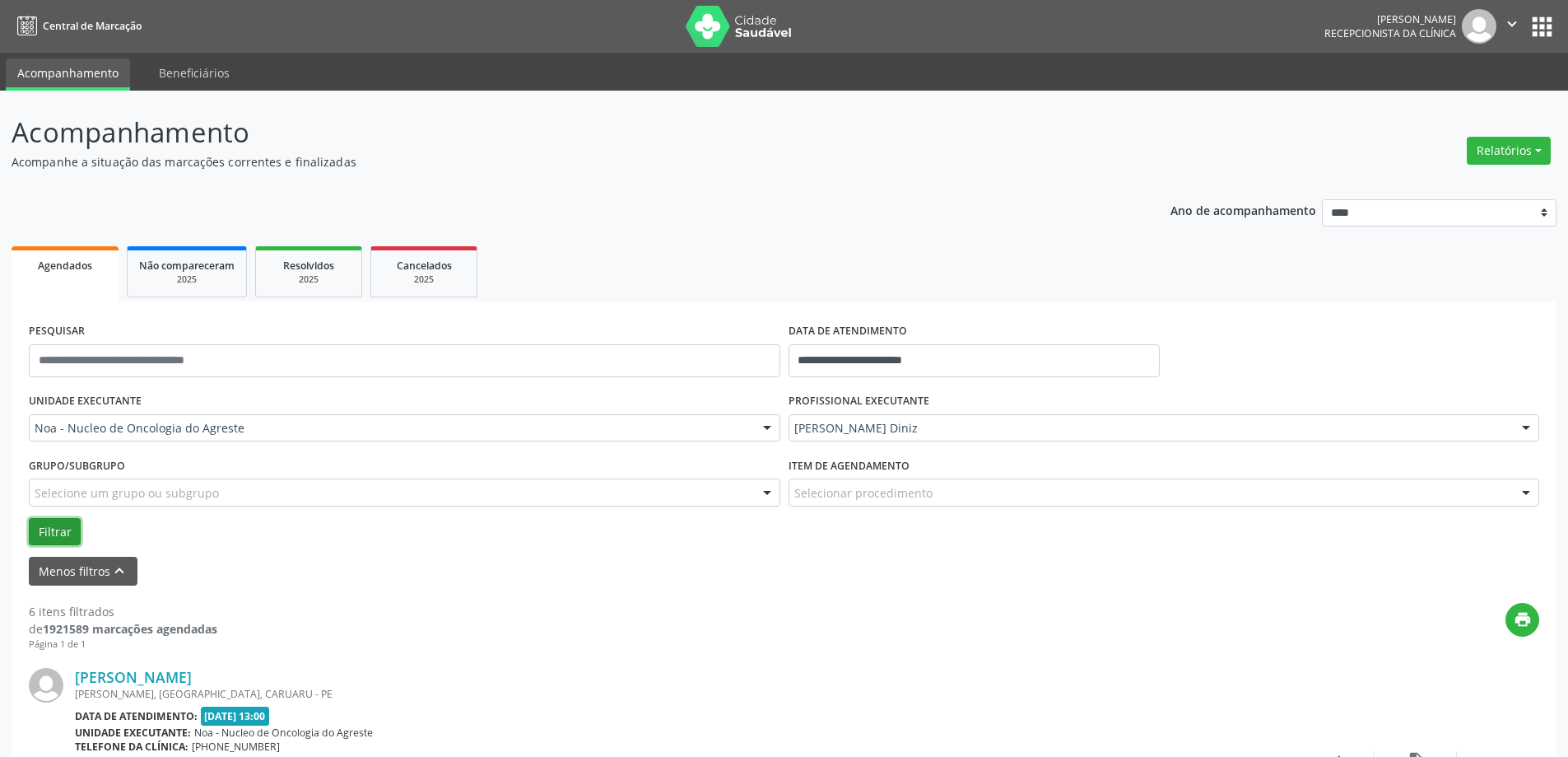
click at [70, 527] on button "Filtrar" at bounding box center [55, 532] width 52 height 28
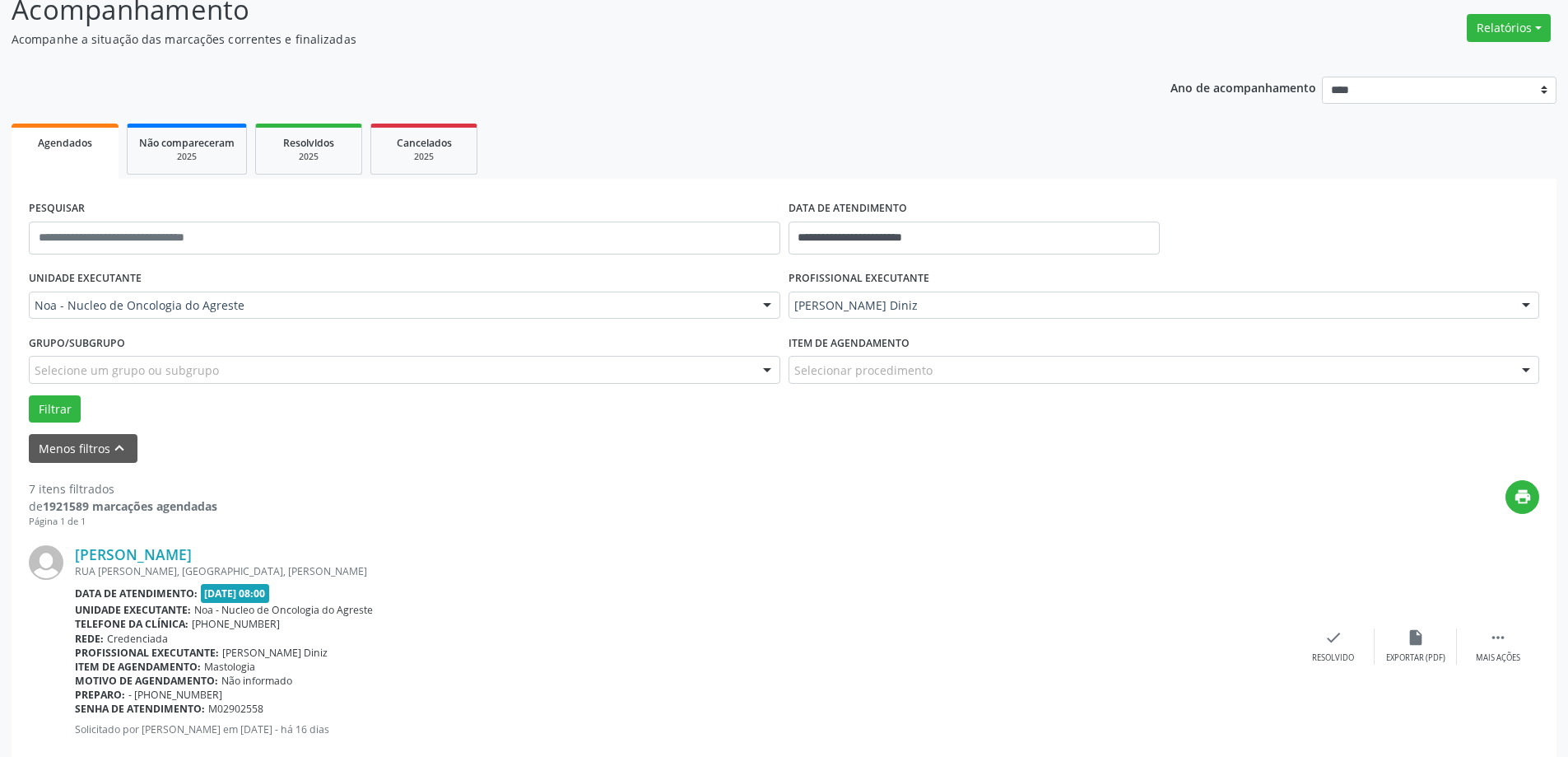
scroll to position [329, 0]
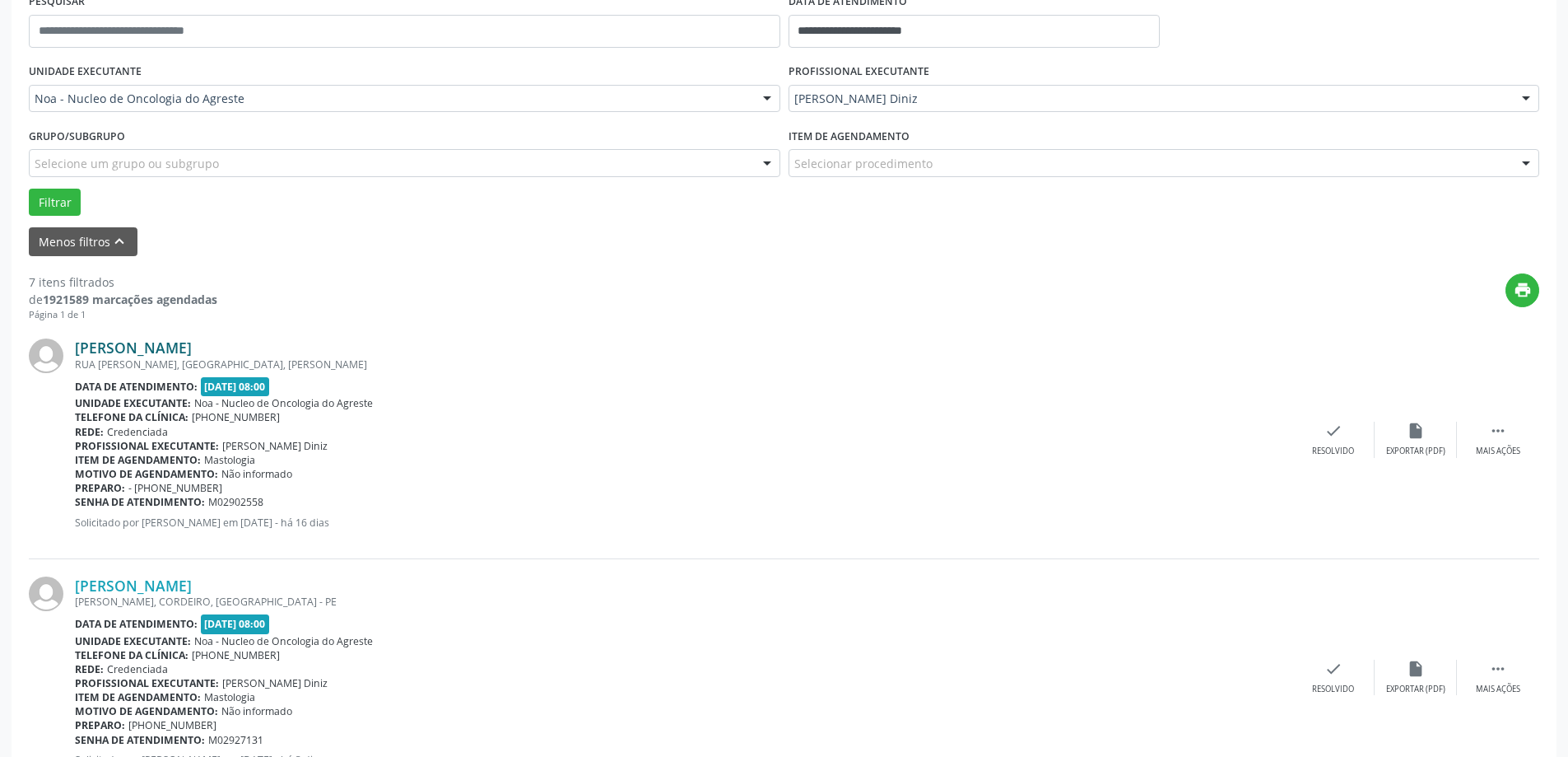
click at [138, 341] on link "[PERSON_NAME]" at bounding box center [133, 347] width 117 height 18
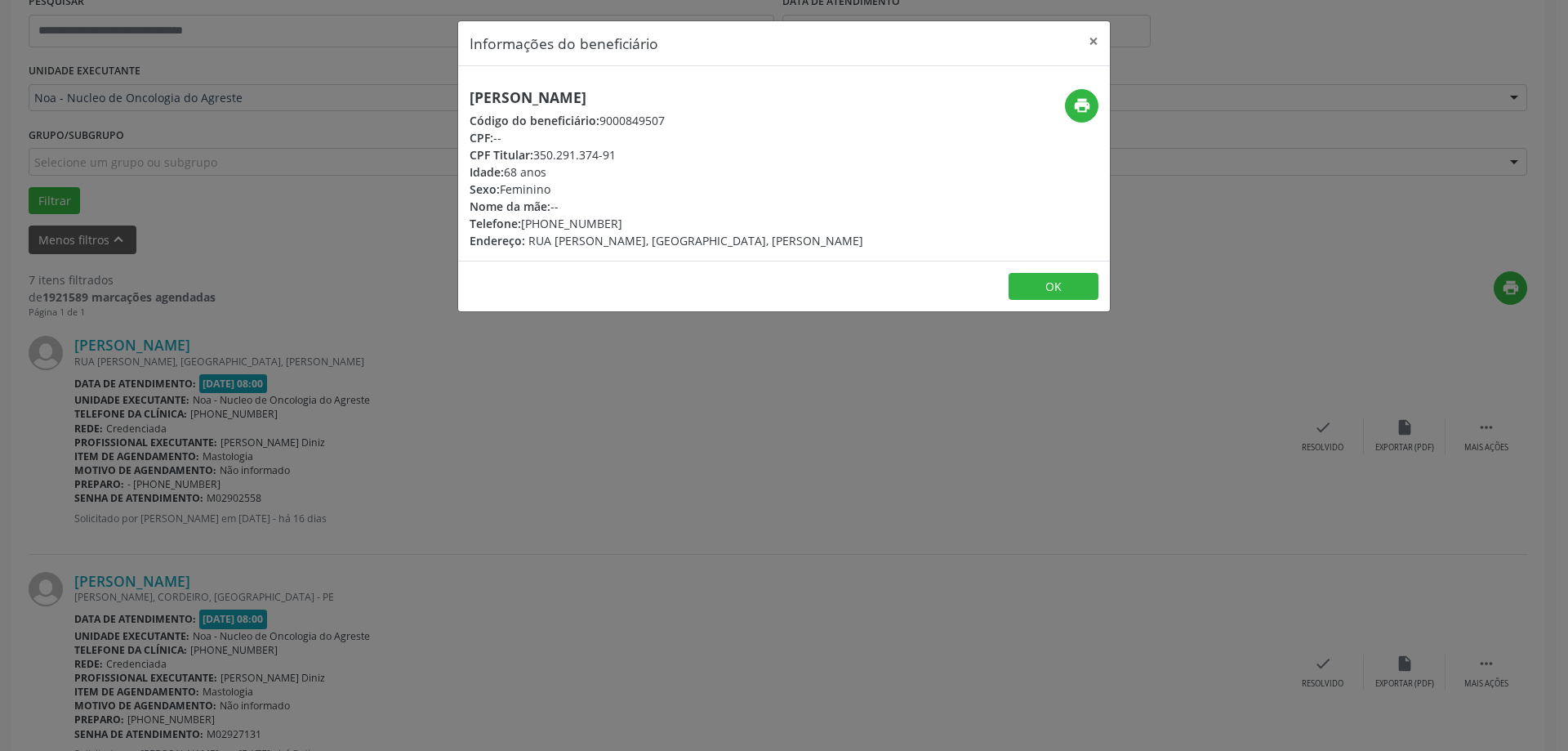
drag, startPoint x: 456, startPoint y: 97, endPoint x: 696, endPoint y: 92, distance: 240.1
click at [696, 92] on div "Informações do beneficiário × [PERSON_NAME] Código do beneficiário: 9000849507 …" at bounding box center [784, 375] width 1568 height 751
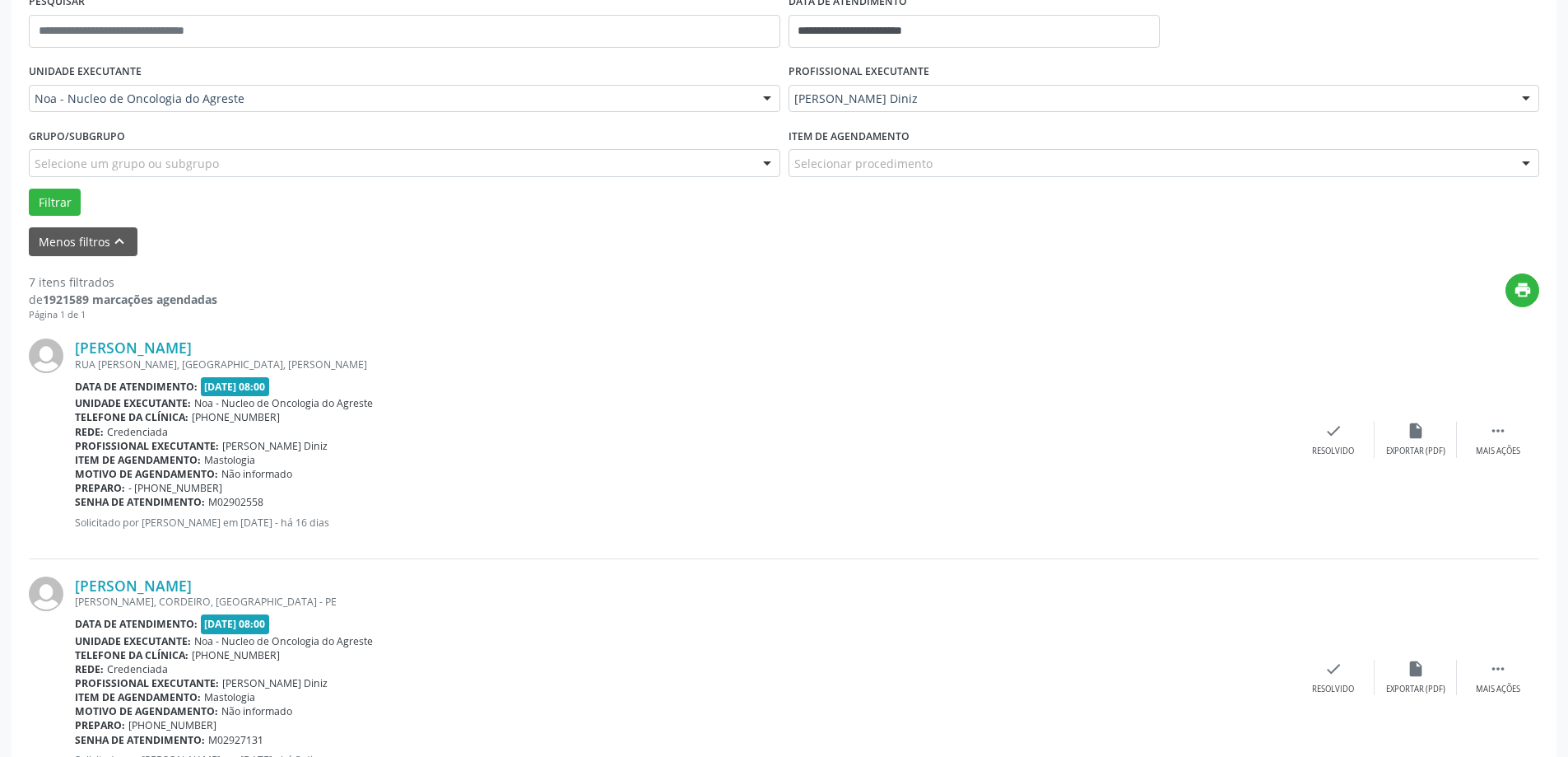
copy h5 "[PERSON_NAME]"
click at [128, 346] on link "[PERSON_NAME]" at bounding box center [133, 347] width 117 height 18
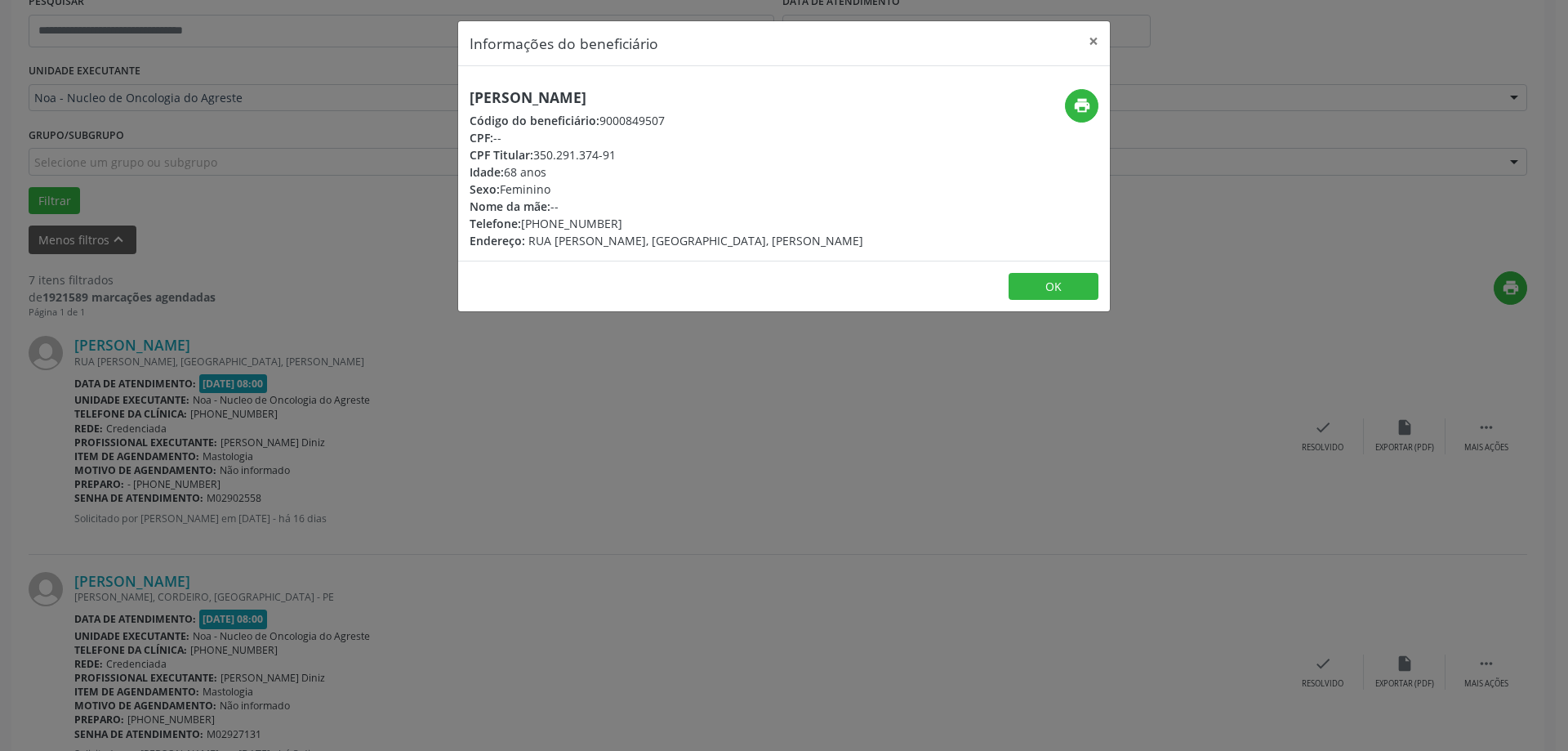
drag, startPoint x: 472, startPoint y: 94, endPoint x: 671, endPoint y: 94, distance: 199.0
click at [671, 94] on h5 "[PERSON_NAME]" at bounding box center [666, 97] width 394 height 17
copy h5 "[PERSON_NAME]"
drag, startPoint x: 547, startPoint y: 223, endPoint x: 577, endPoint y: 225, distance: 30.1
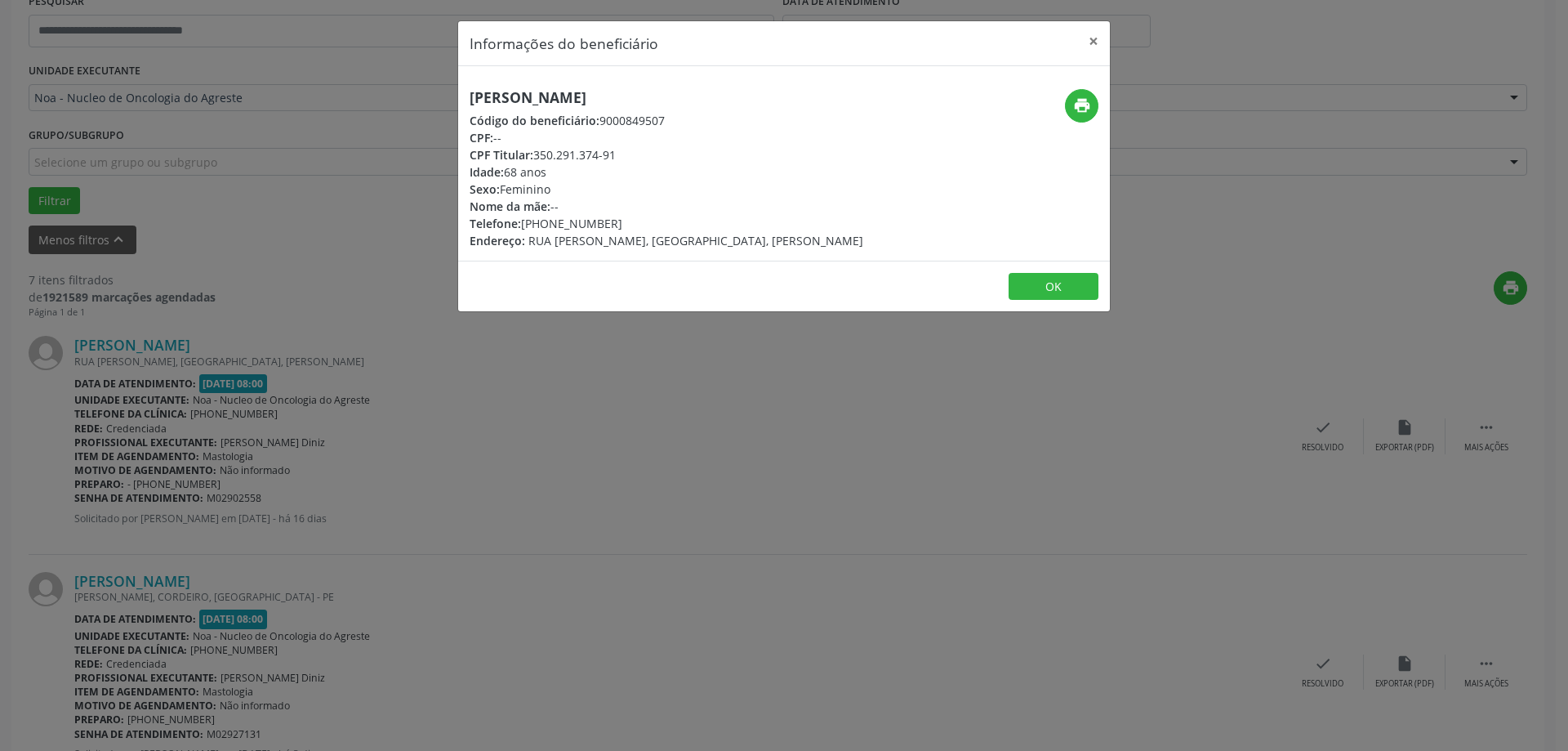
click at [577, 225] on div "Telefone: [PHONE_NUMBER]" at bounding box center [666, 223] width 394 height 17
copy div "99767"
click at [1090, 40] on button "×" at bounding box center [1093, 41] width 33 height 40
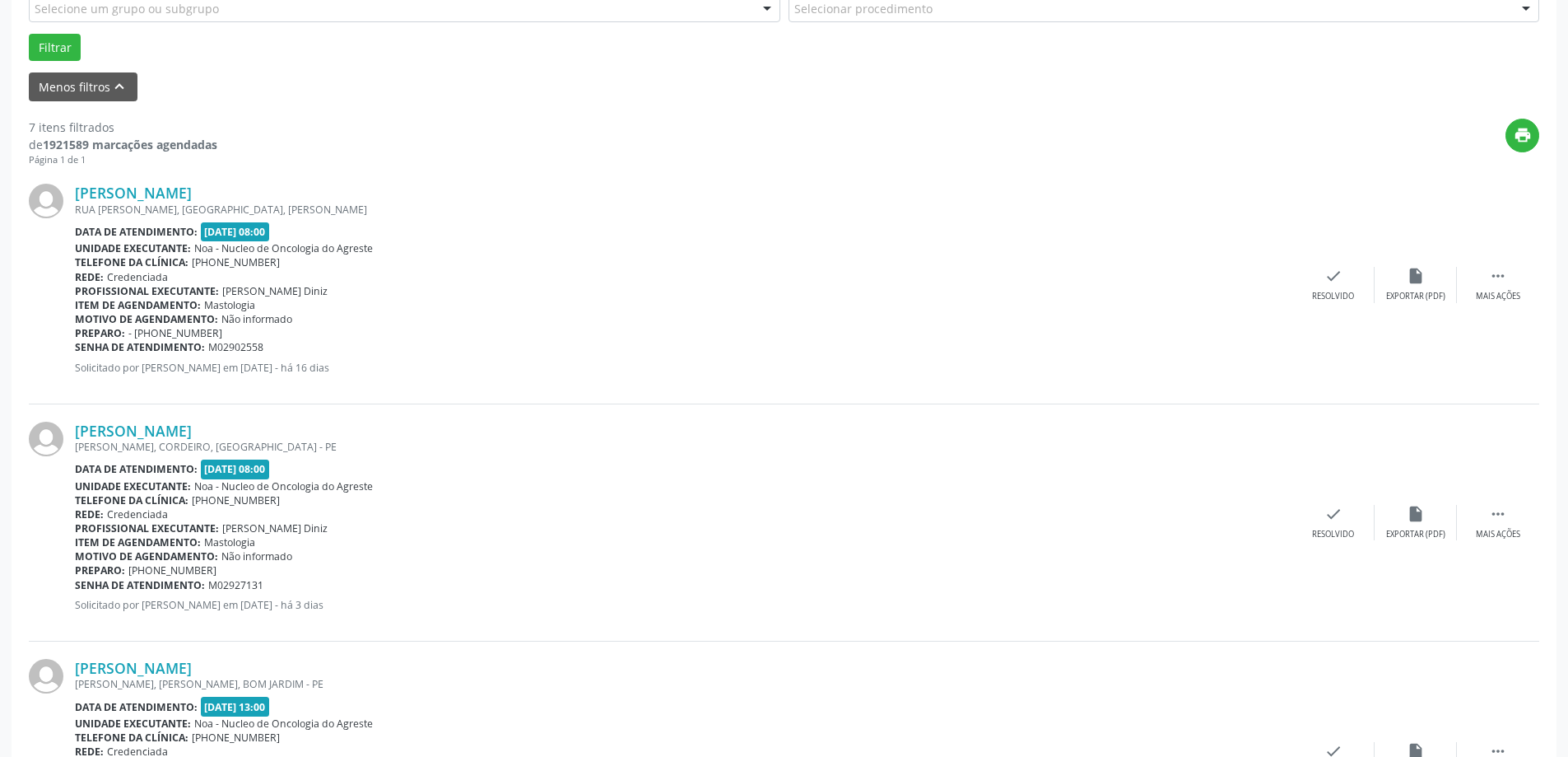
scroll to position [494, 0]
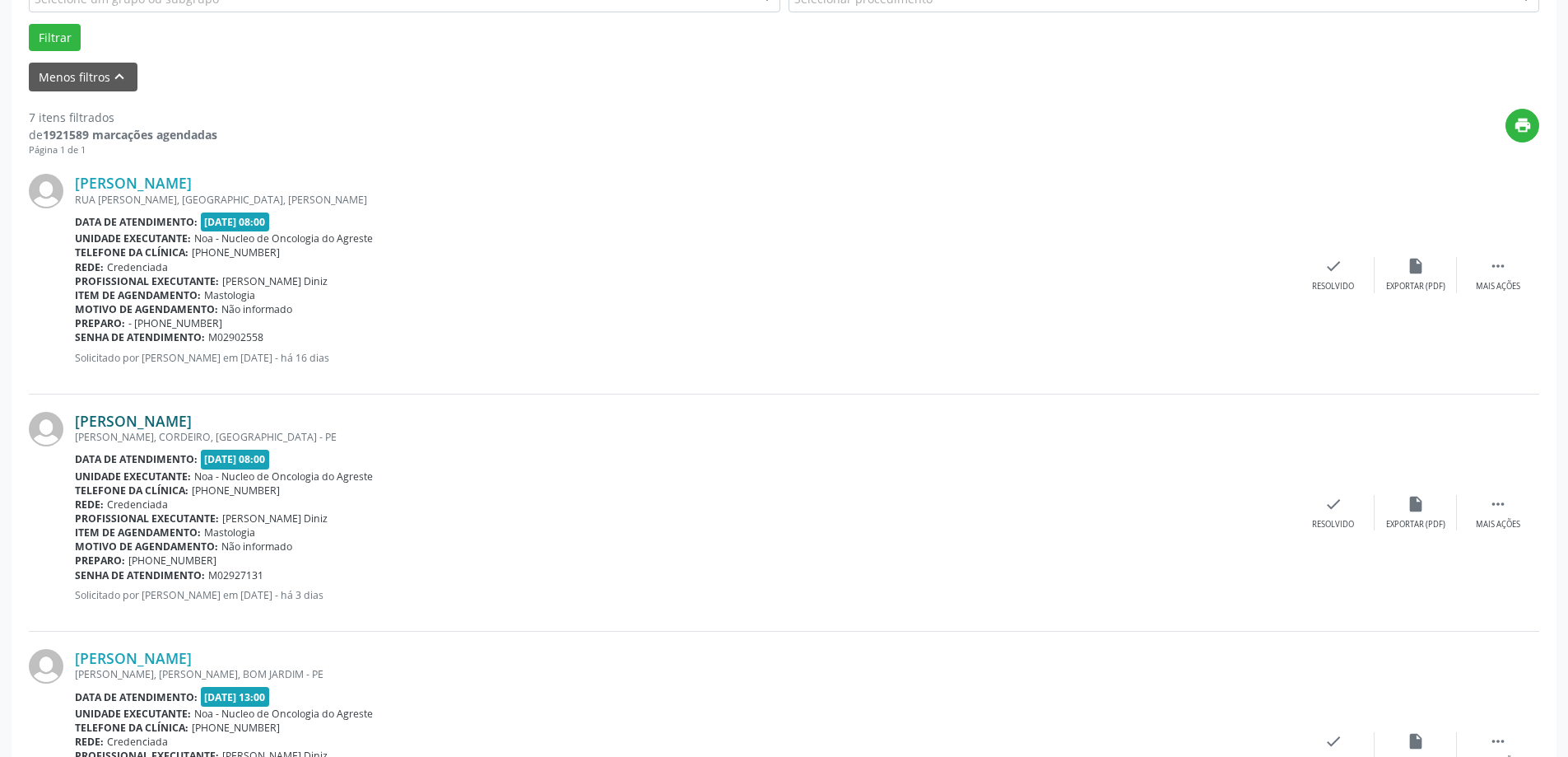
click at [192, 418] on link "[PERSON_NAME]" at bounding box center [133, 421] width 117 height 18
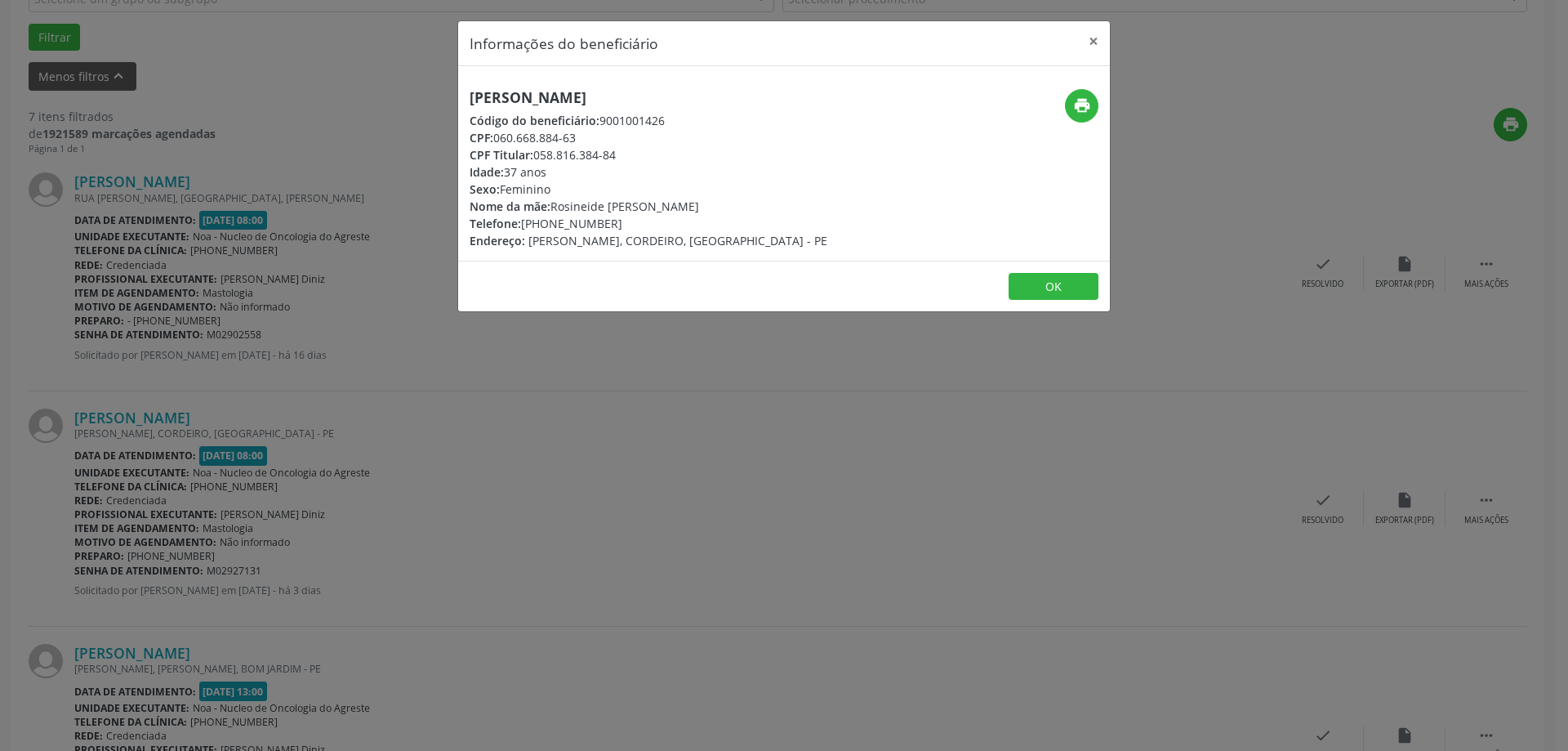
drag, startPoint x: 457, startPoint y: 102, endPoint x: 770, endPoint y: 98, distance: 313.0
click at [770, 98] on div "Informações do beneficiário × [PERSON_NAME] Código do beneficiário: 9001001426 …" at bounding box center [784, 375] width 1568 height 751
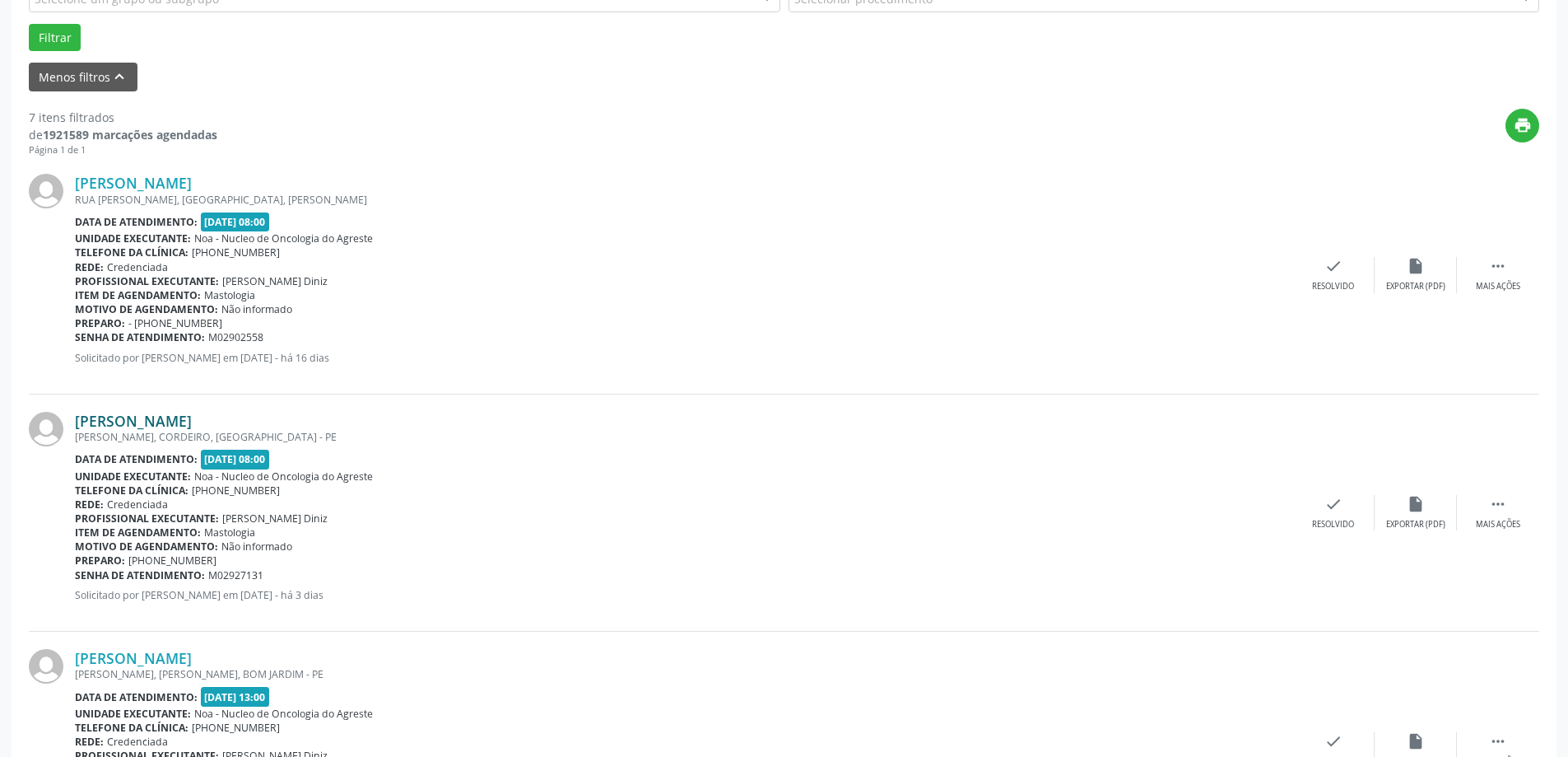
click at [172, 415] on link "[PERSON_NAME]" at bounding box center [133, 421] width 117 height 18
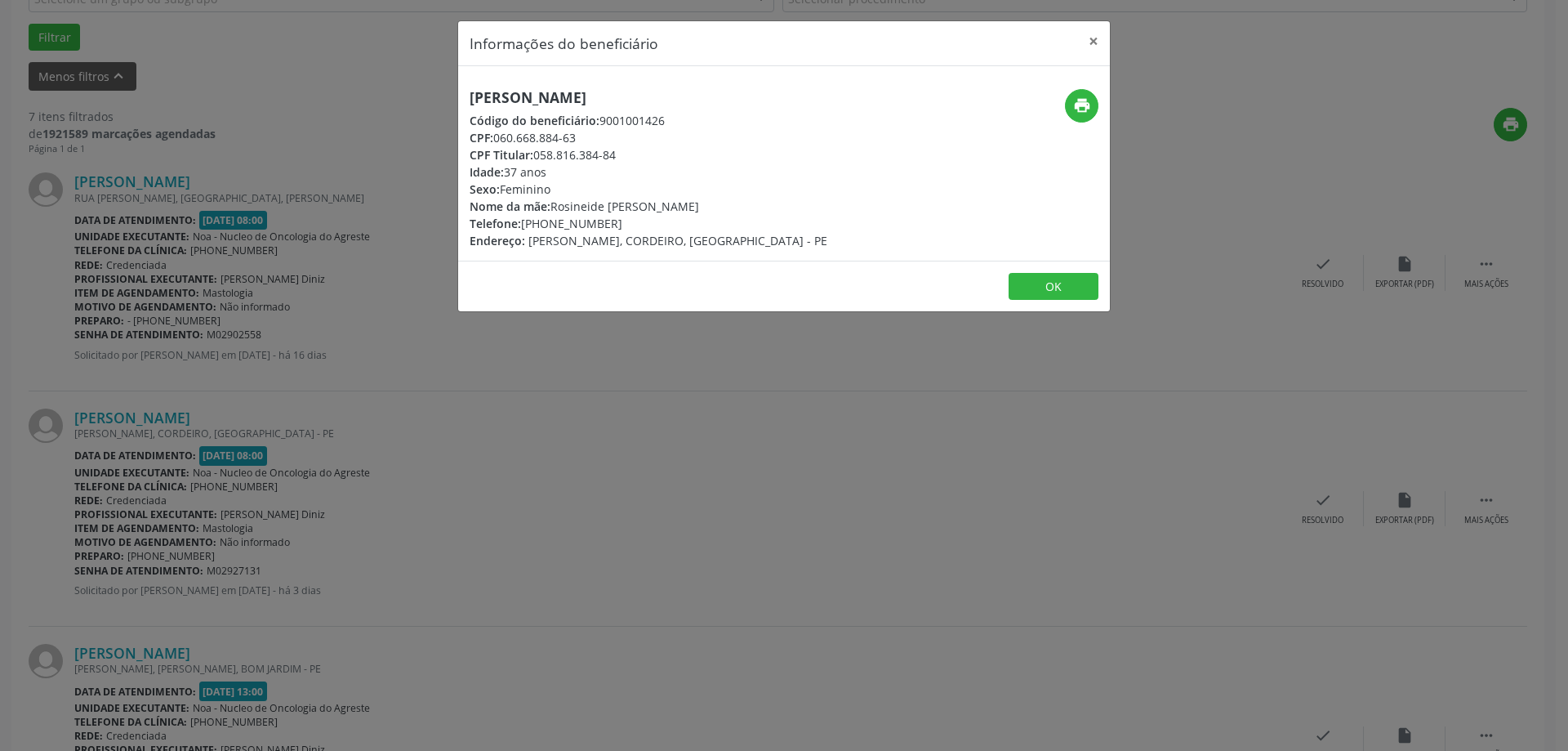
drag, startPoint x: 464, startPoint y: 97, endPoint x: 801, endPoint y: 101, distance: 337.0
click at [801, 101] on div "[PERSON_NAME] Código do beneficiário: 9001001426 CPF: 060.668.884-63 CPF Titula…" at bounding box center [675, 169] width 434 height 160
drag, startPoint x: 550, startPoint y: 224, endPoint x: 579, endPoint y: 220, distance: 29.3
click at [579, 220] on div "Telefone: [PHONE_NUMBER]" at bounding box center [648, 223] width 357 height 17
click at [1092, 39] on button "×" at bounding box center [1093, 41] width 33 height 40
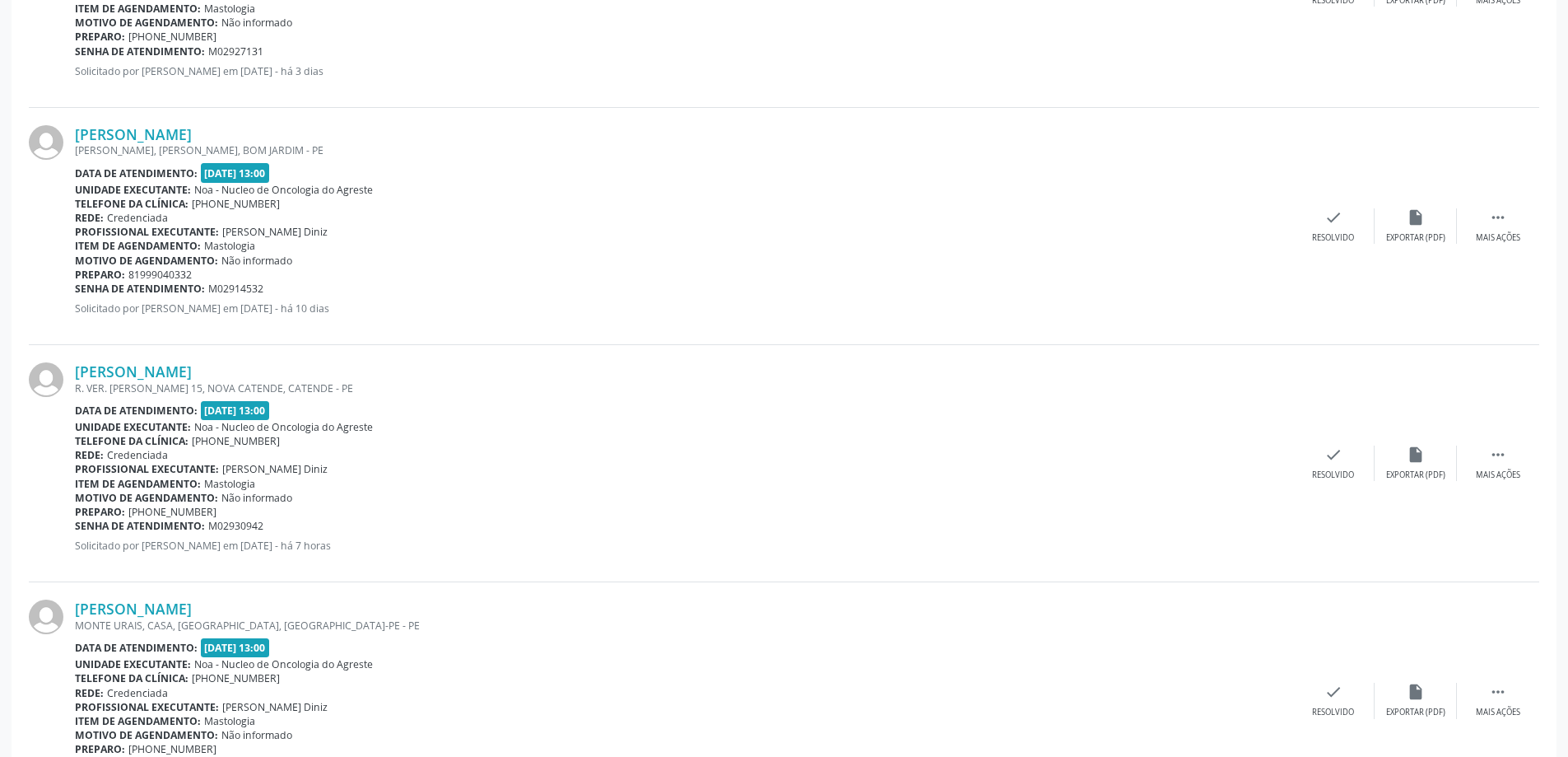
scroll to position [1070, 0]
